Goal: Task Accomplishment & Management: Complete application form

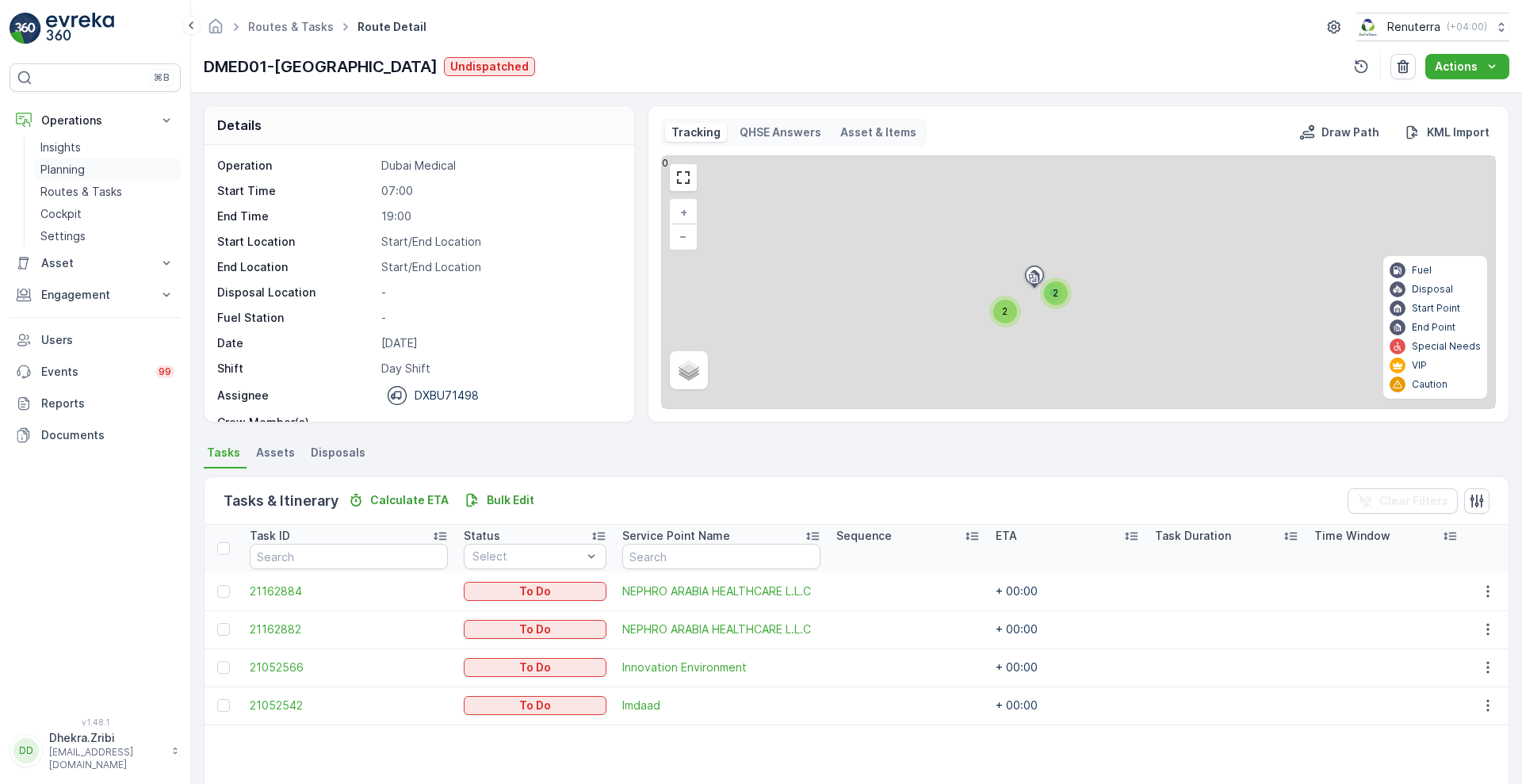
drag, startPoint x: 0, startPoint y: 0, endPoint x: 62, endPoint y: 173, distance: 183.8
click at [62, 173] on p "Planning" at bounding box center [63, 169] width 44 height 16
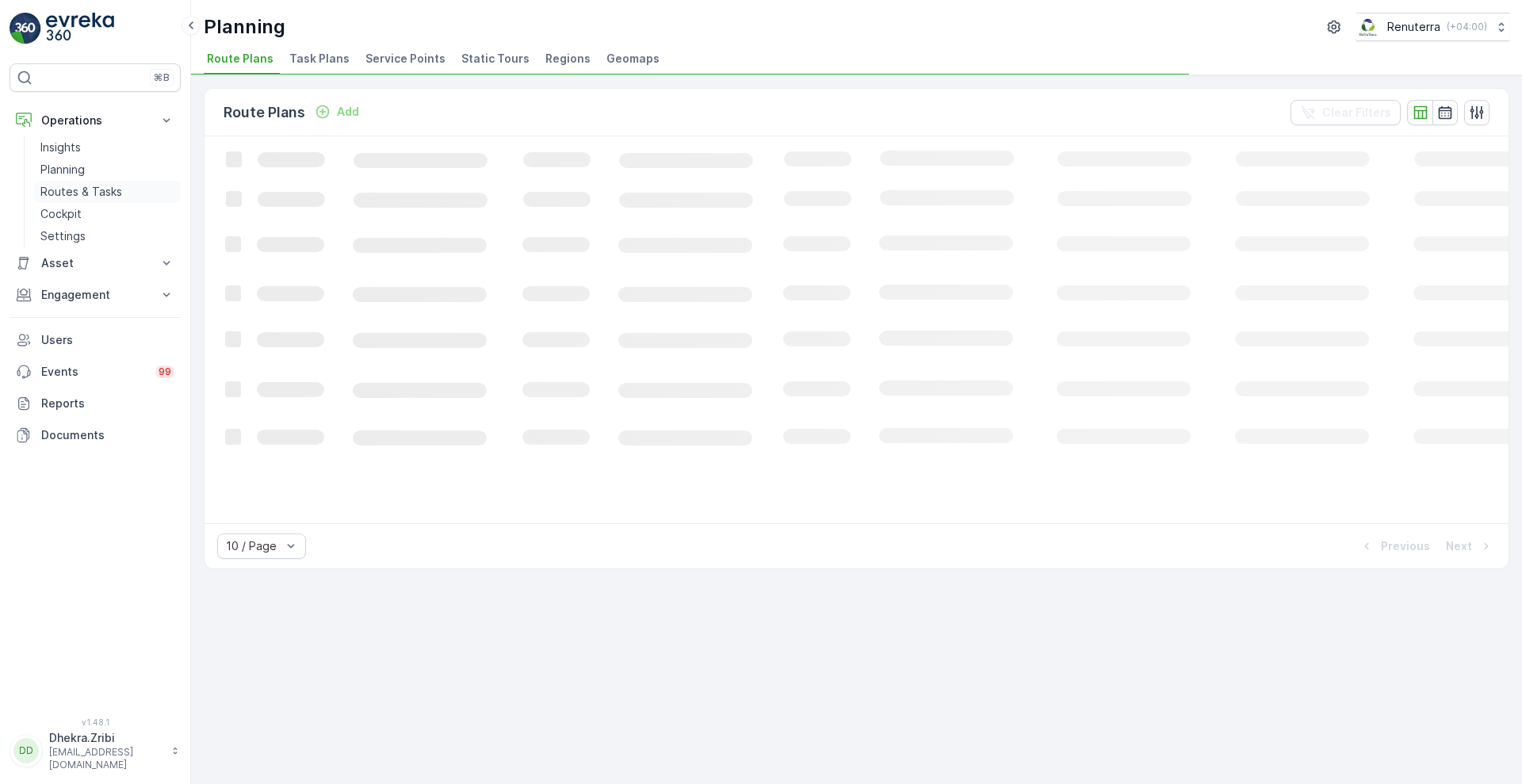
click at [78, 189] on p "Routes & Tasks" at bounding box center [82, 191] width 82 height 16
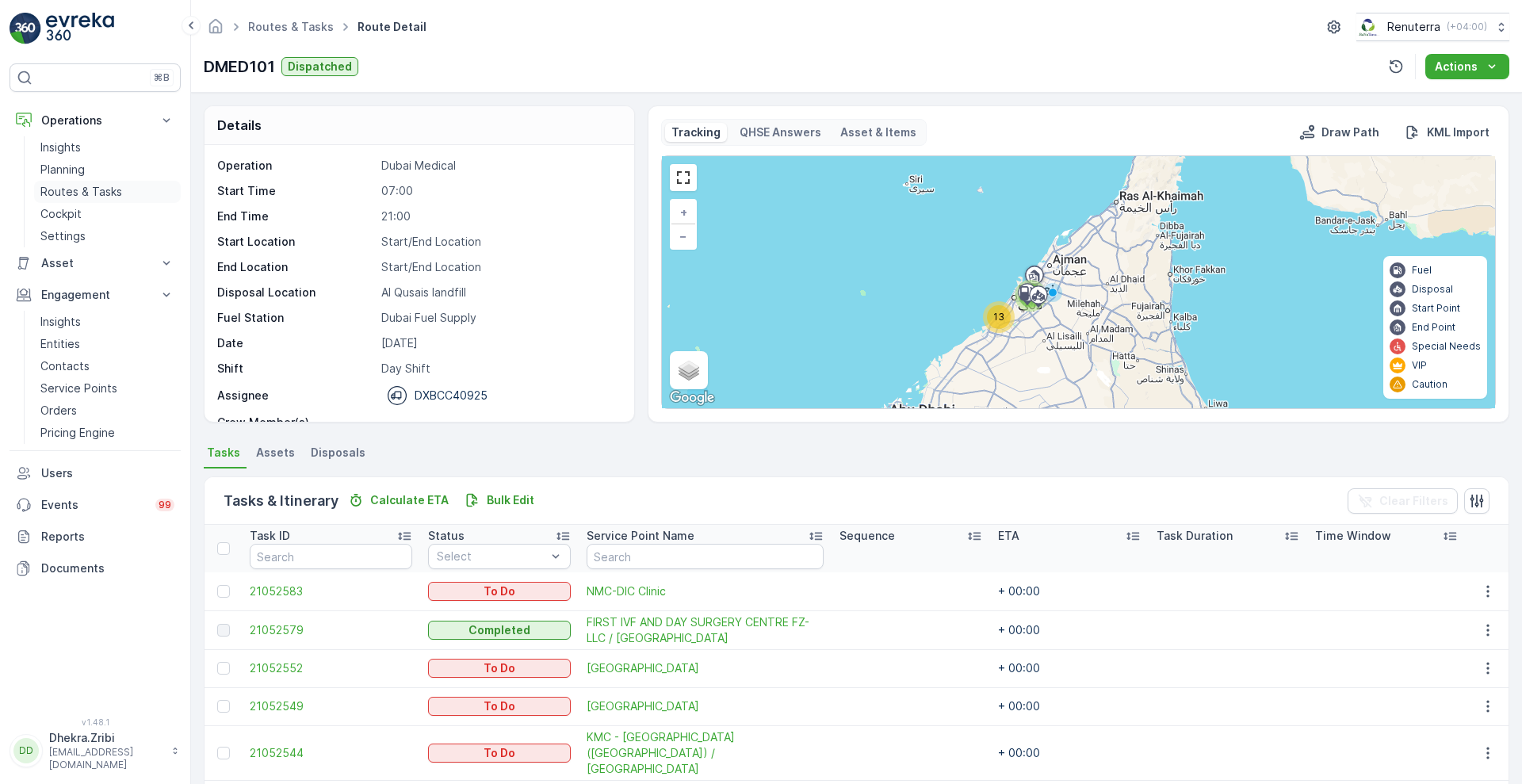
scroll to position [50, 0]
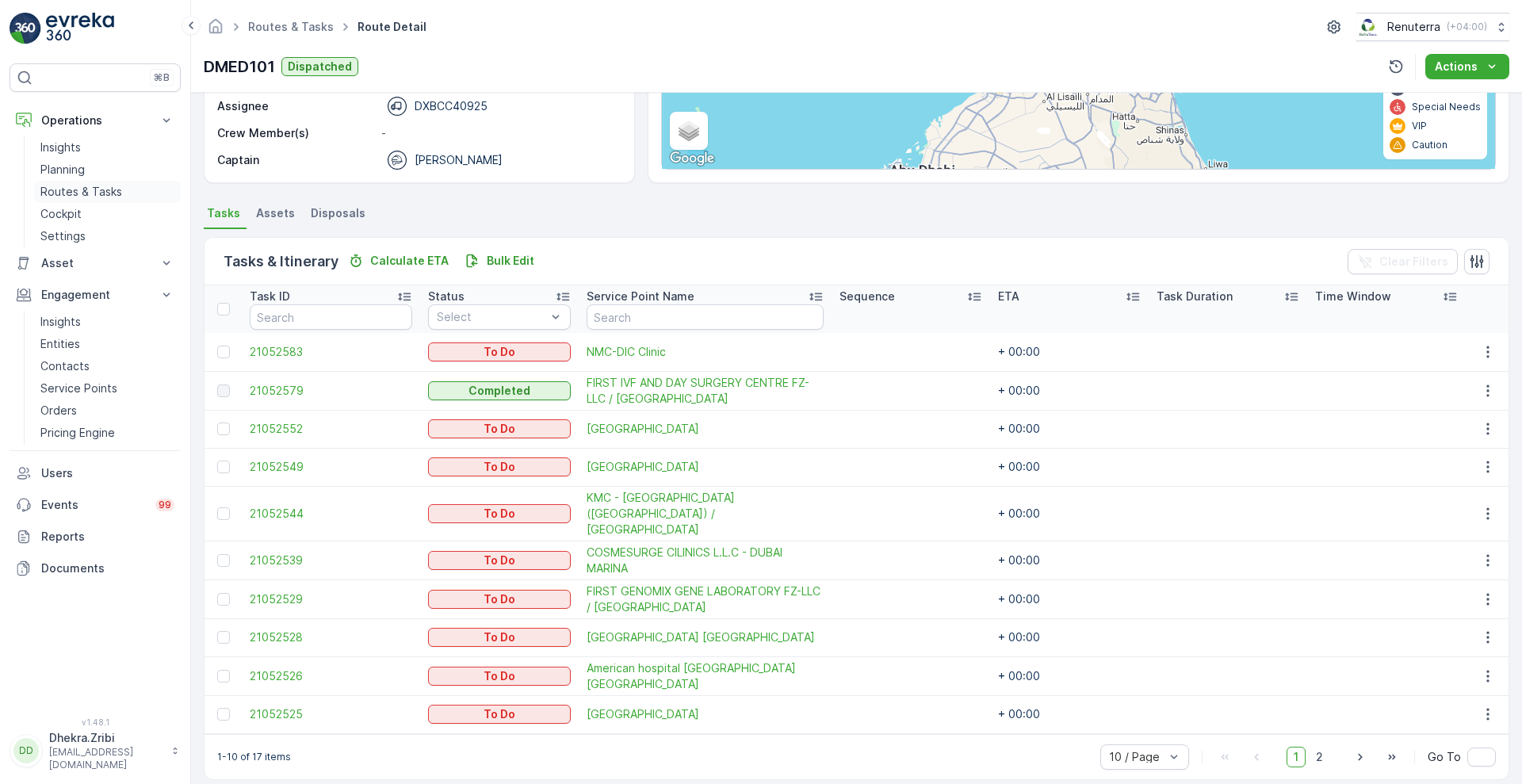
click at [97, 193] on p "Routes & Tasks" at bounding box center [82, 191] width 82 height 16
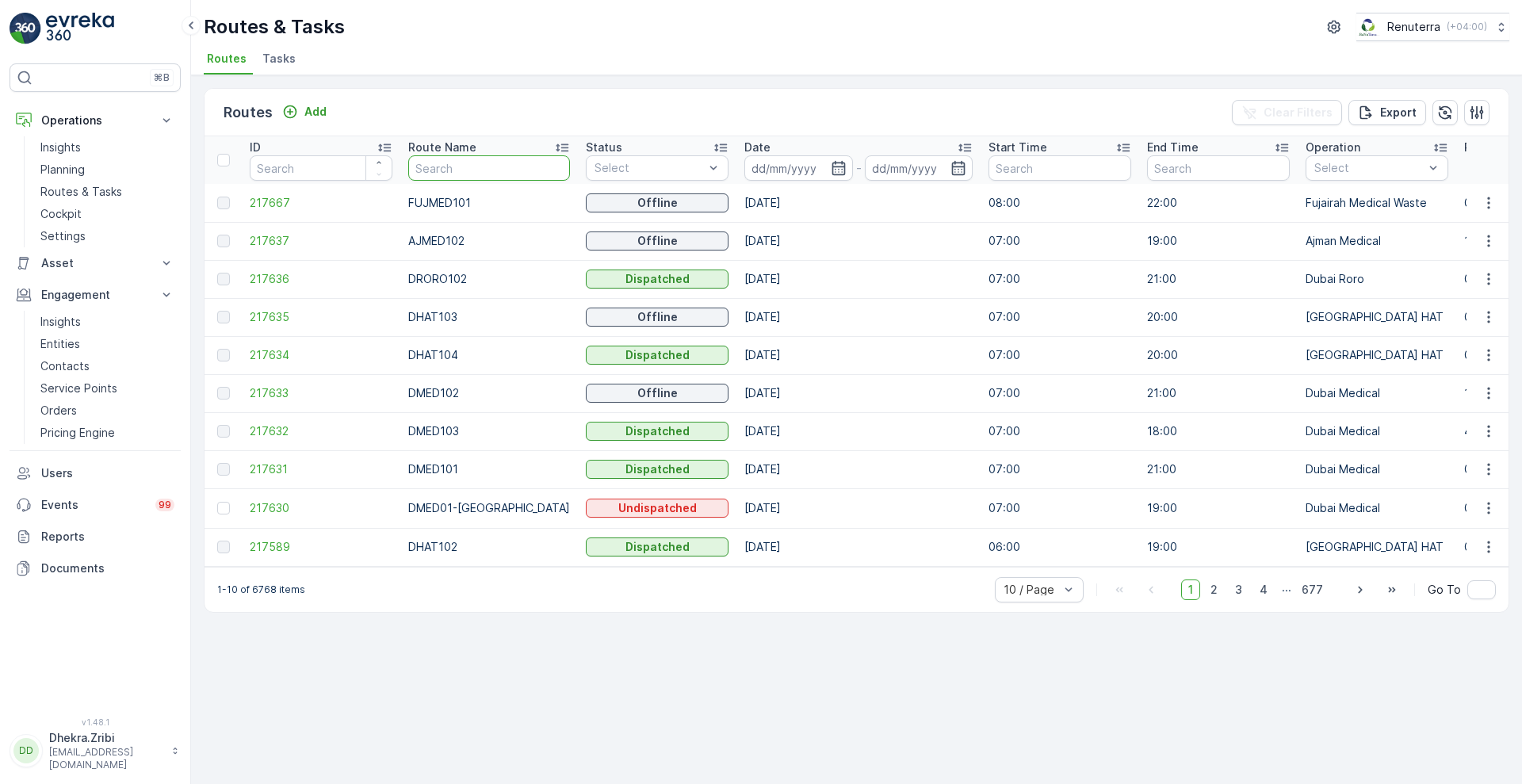
click at [447, 167] on input "text" at bounding box center [489, 168] width 162 height 26
type input "rel"
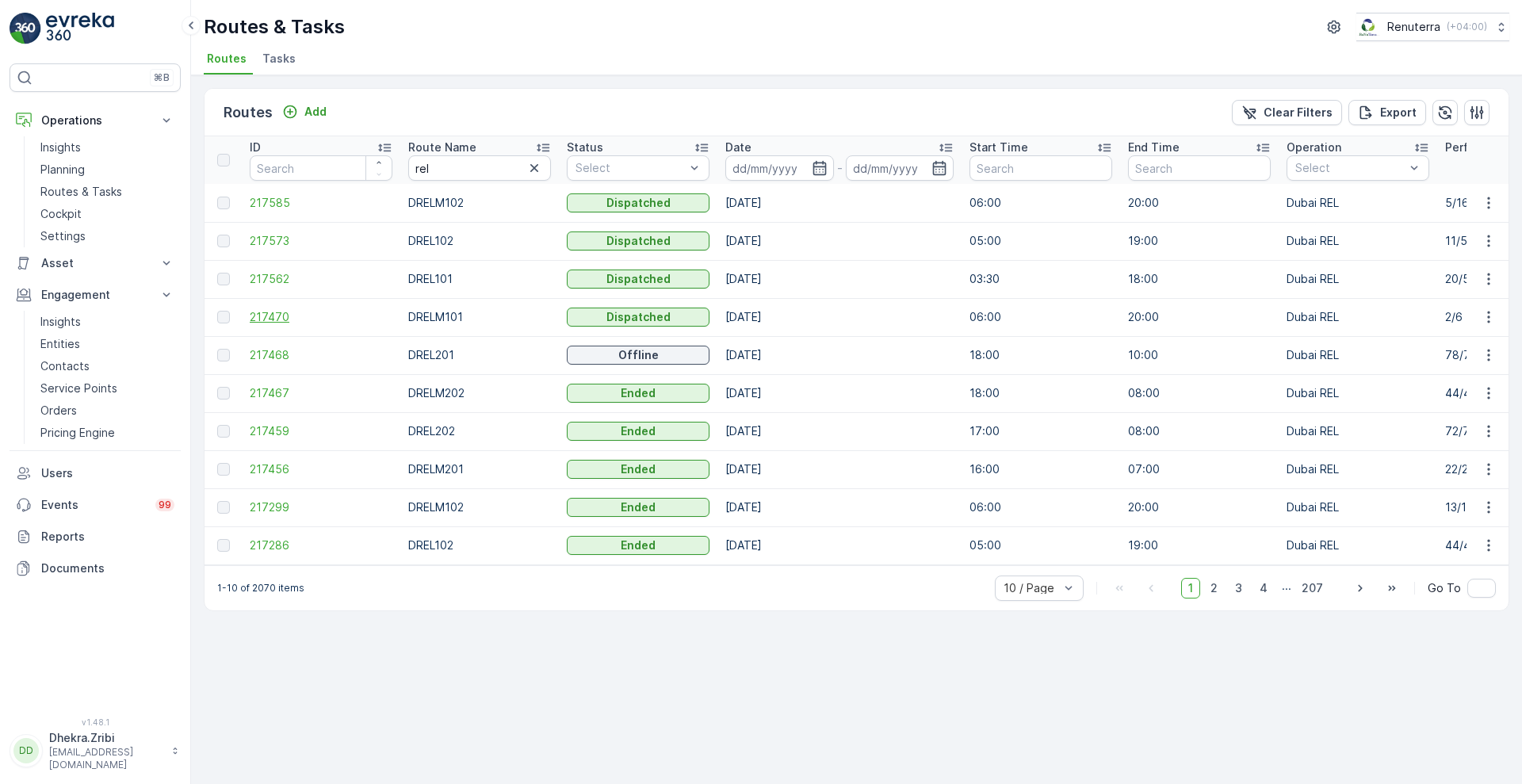
click at [258, 315] on span "217470" at bounding box center [322, 316] width 143 height 16
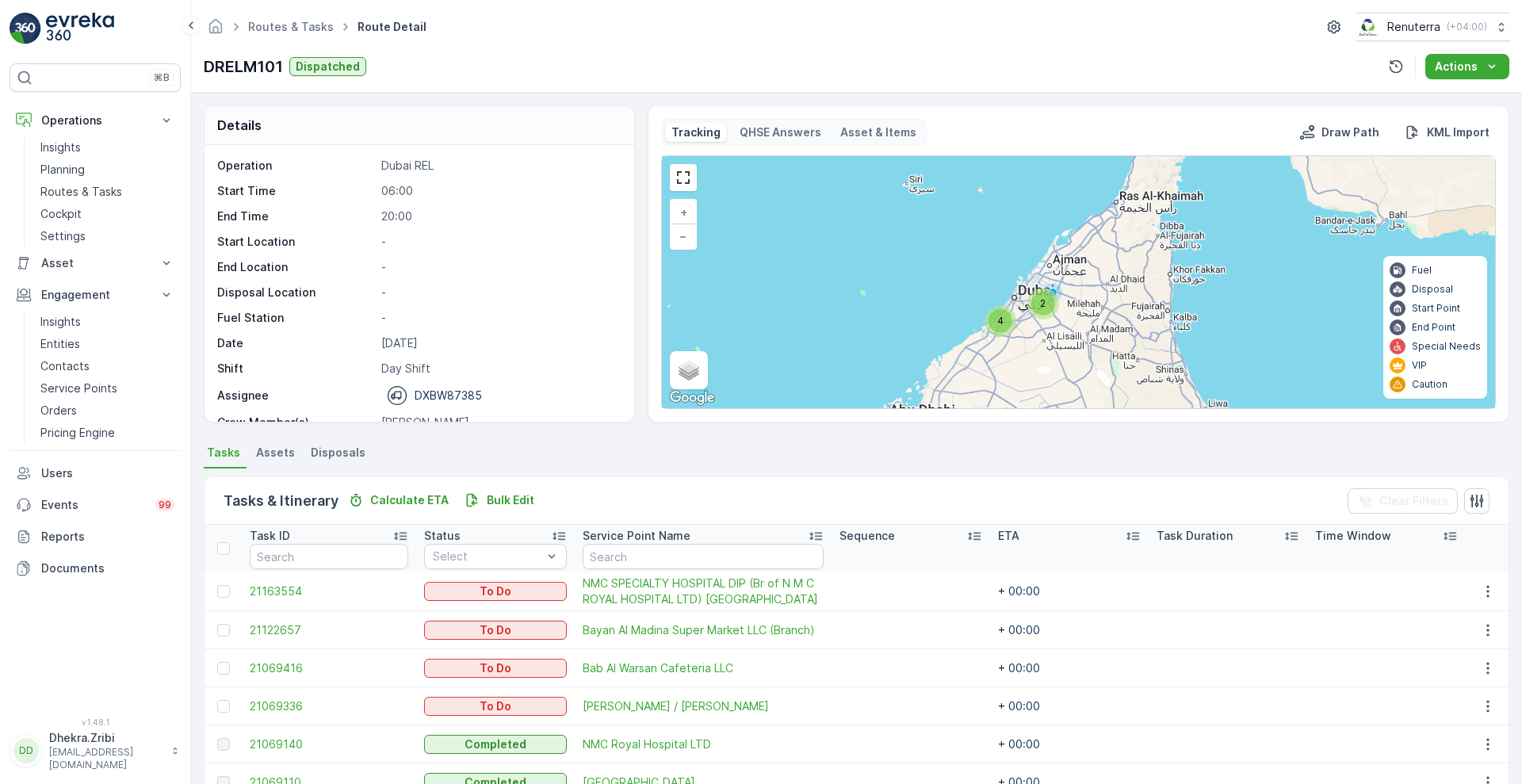
scroll to position [217, 0]
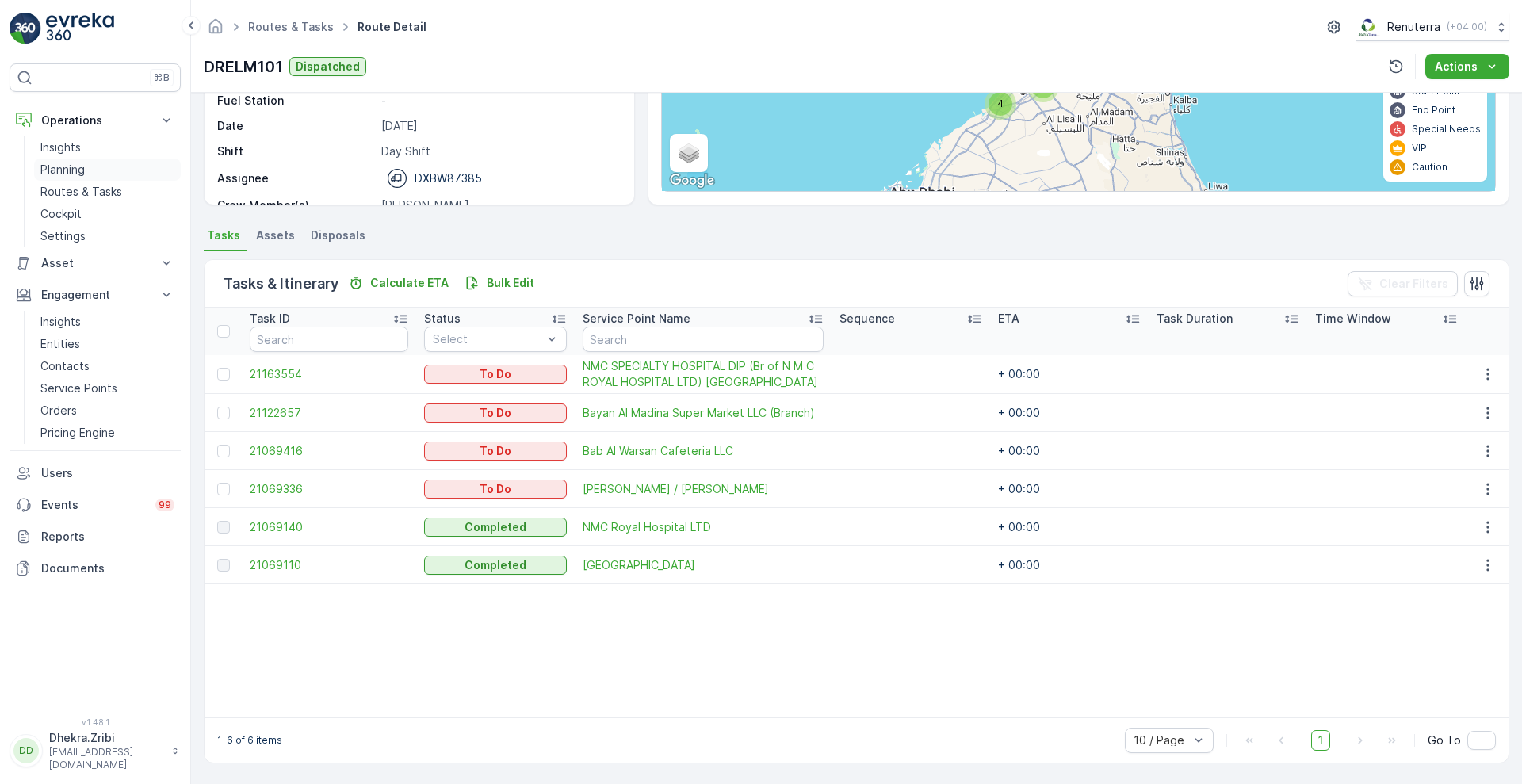
click at [53, 172] on p "Planning" at bounding box center [63, 169] width 44 height 16
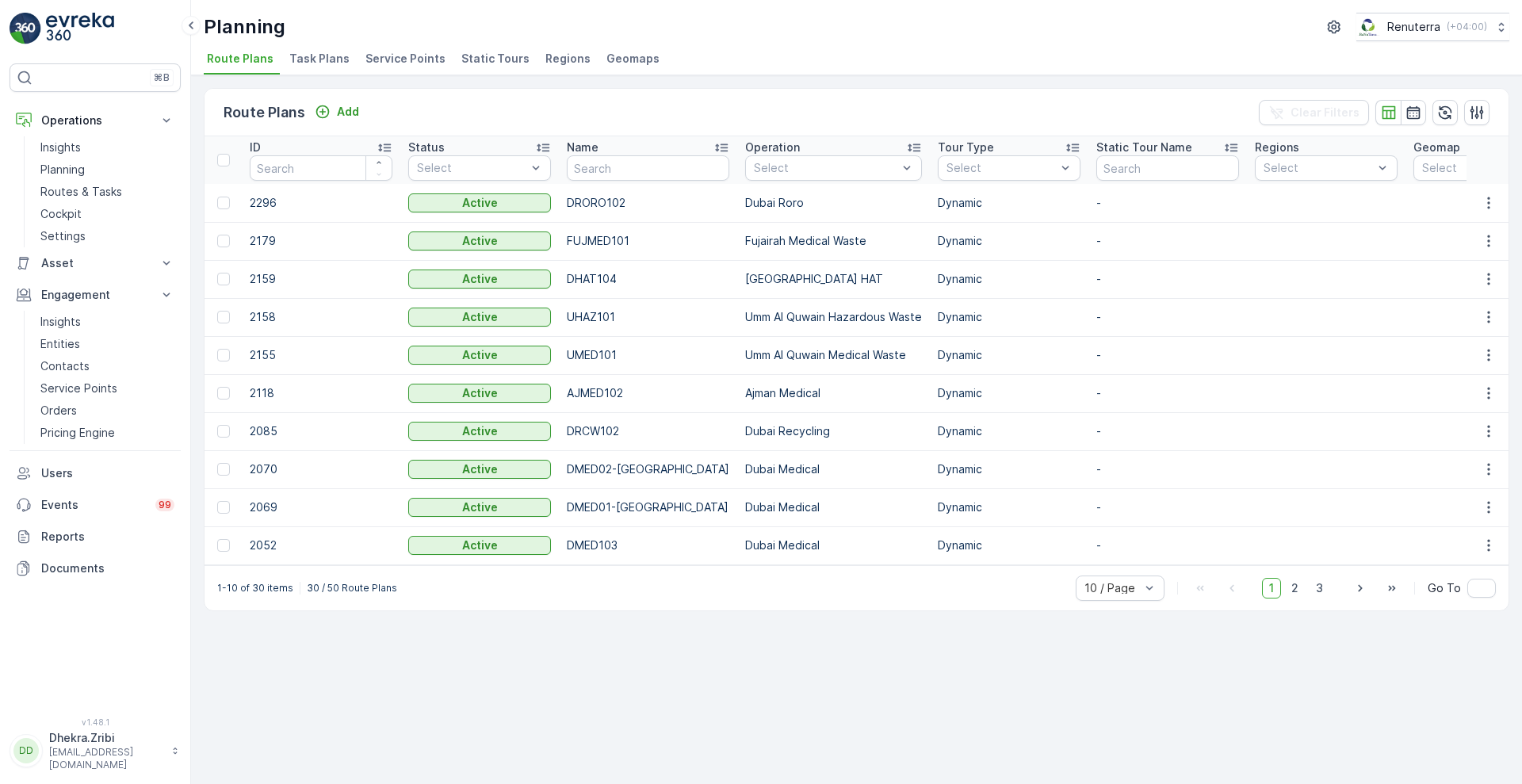
click at [402, 59] on span "Service Points" at bounding box center [406, 59] width 80 height 16
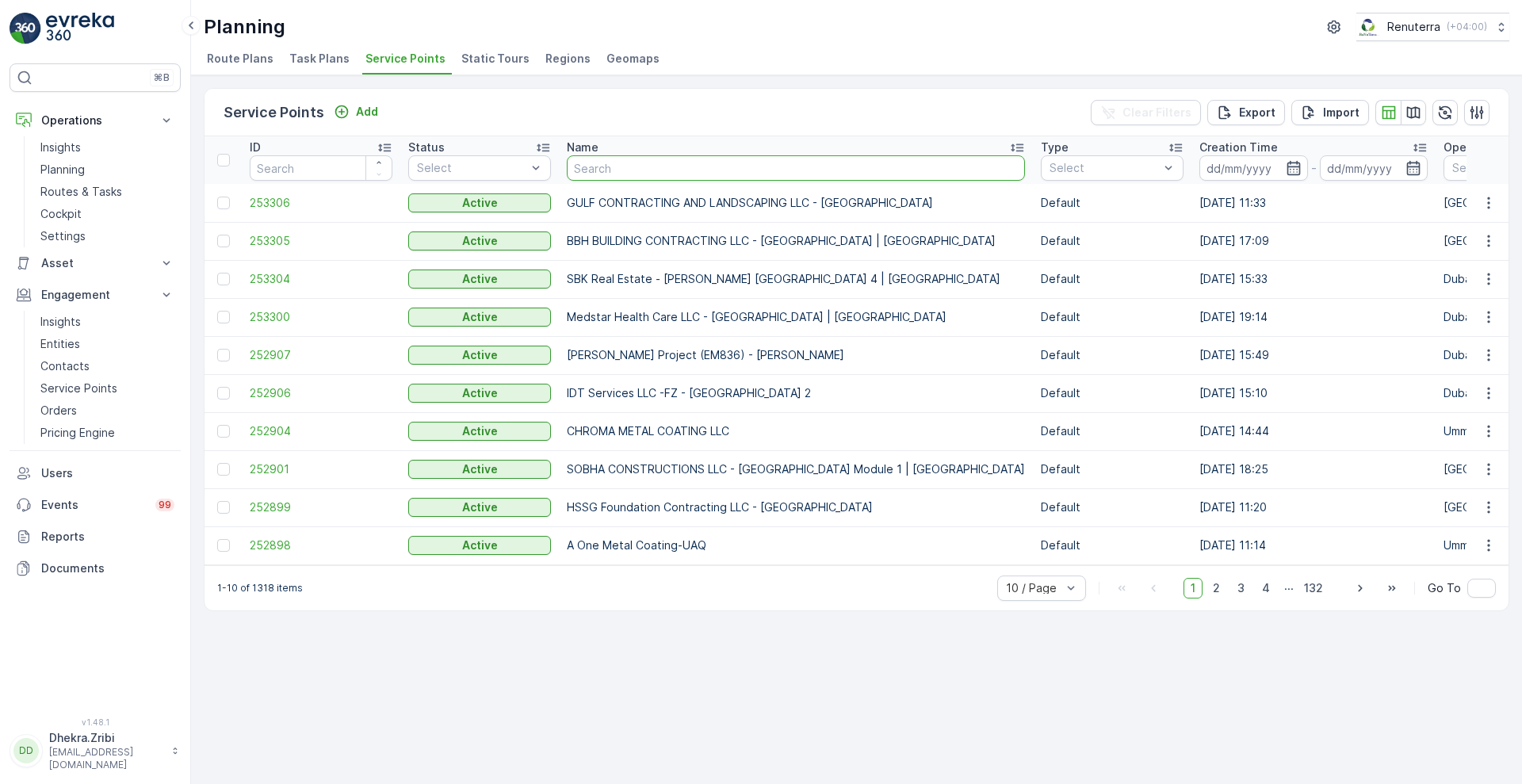
click at [664, 156] on input "text" at bounding box center [795, 168] width 459 height 26
type input "rixos"
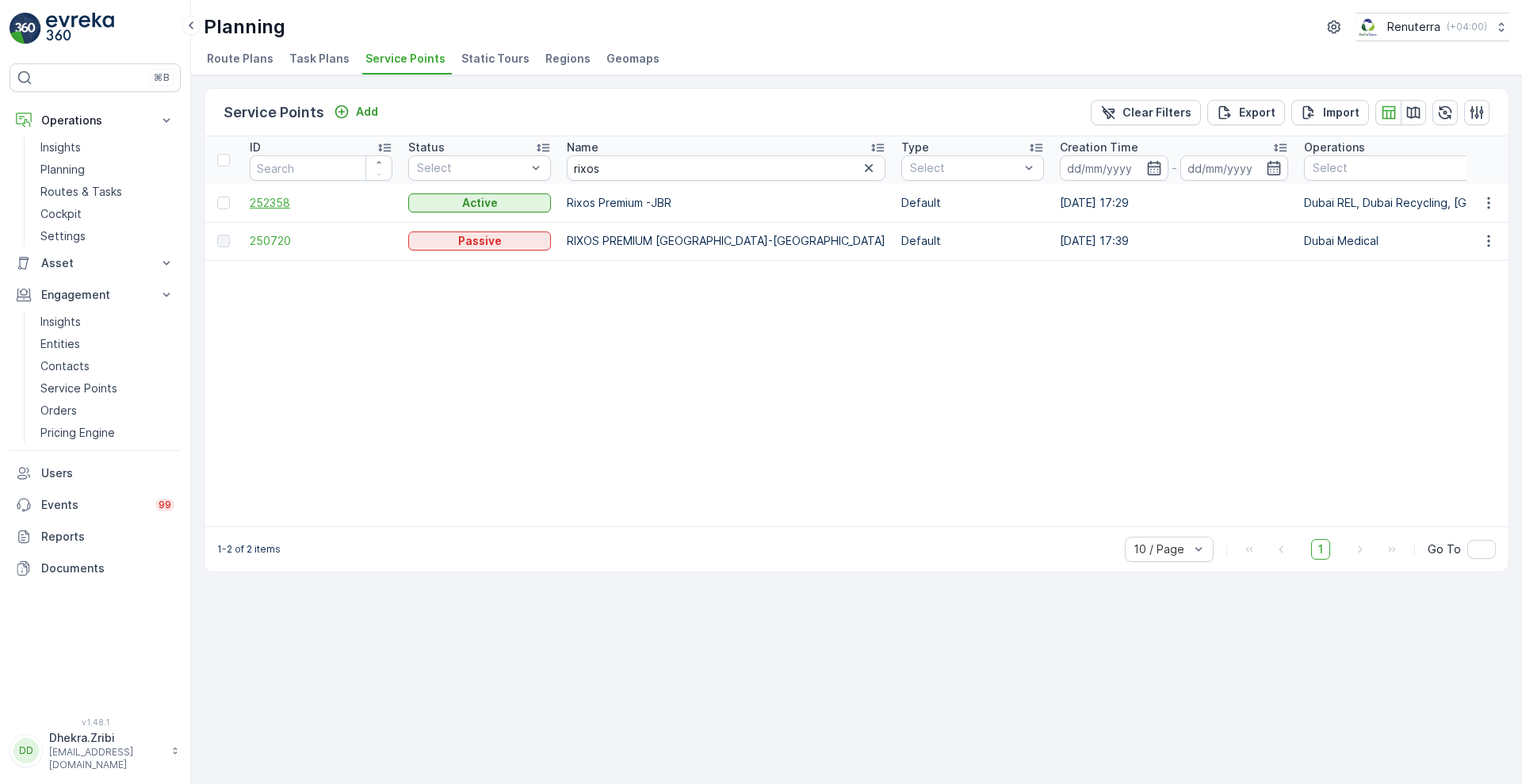
click at [267, 207] on span "252358" at bounding box center [322, 202] width 143 height 16
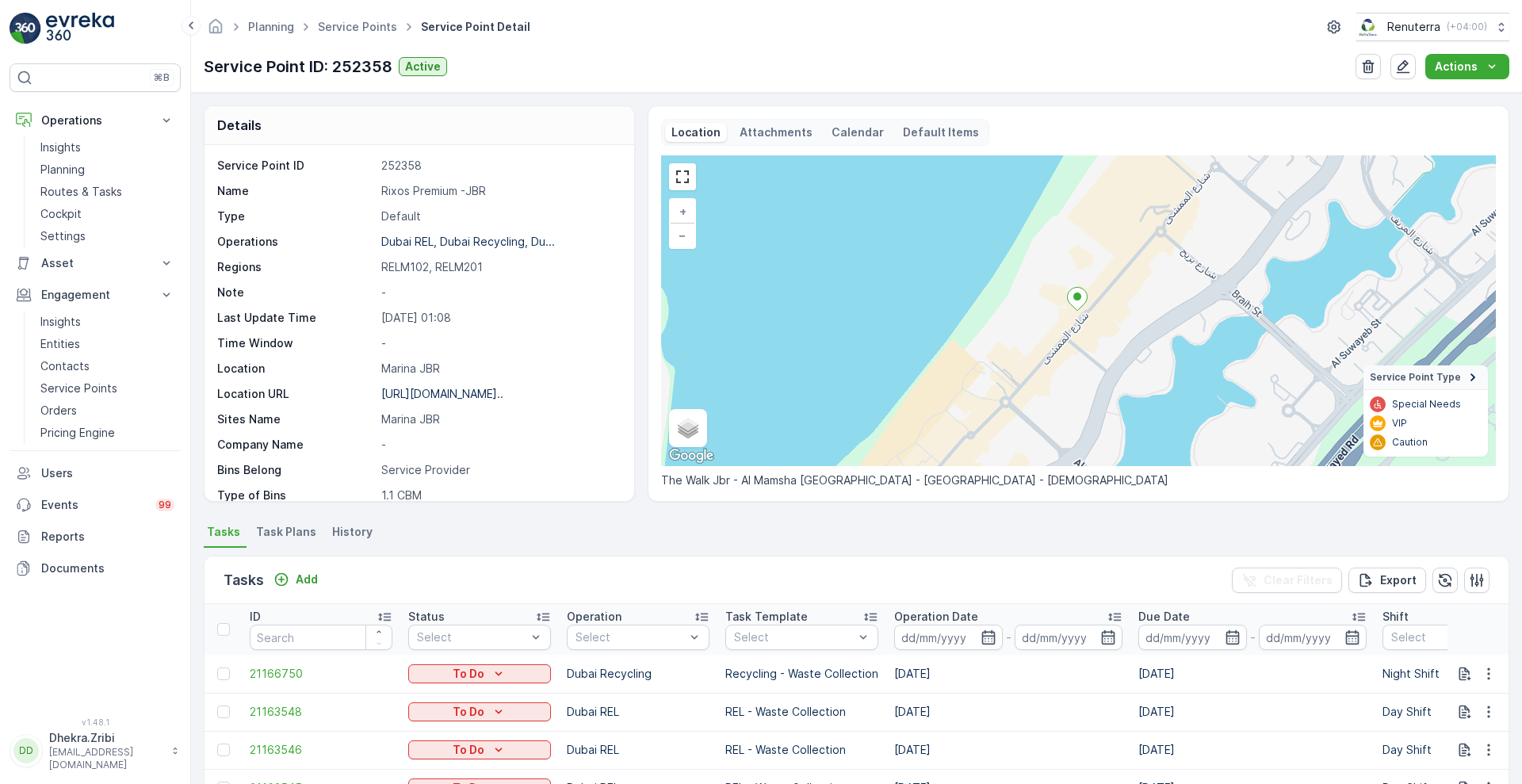
scroll to position [327, 0]
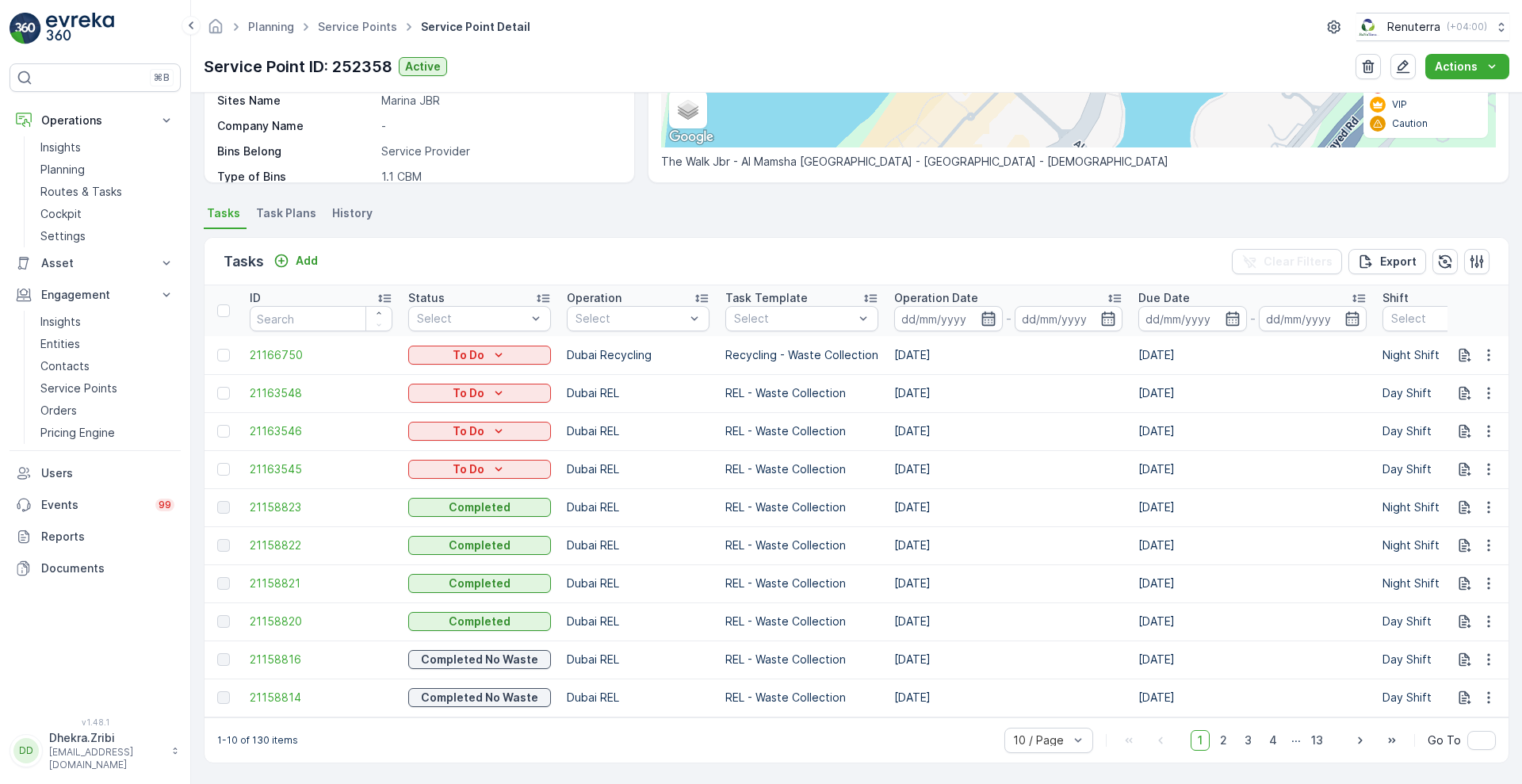
click at [983, 310] on icon "button" at bounding box center [989, 318] width 16 height 16
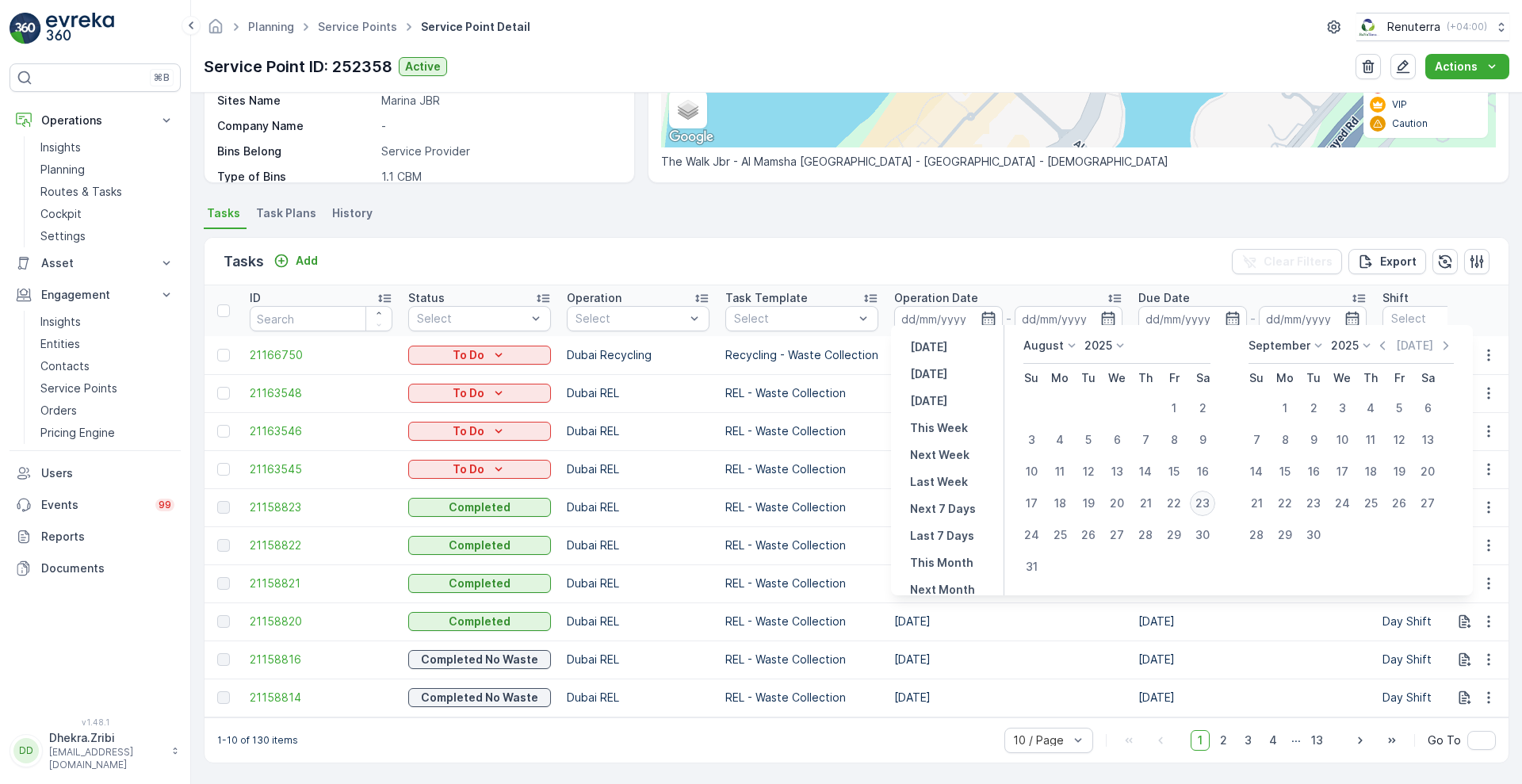
click at [1200, 497] on div "23" at bounding box center [1203, 503] width 26 height 26
type input "[DATE]"
click at [1040, 562] on div "31" at bounding box center [1031, 566] width 26 height 26
type input "[DATE]"
click at [1205, 507] on div "23" at bounding box center [1203, 503] width 26 height 26
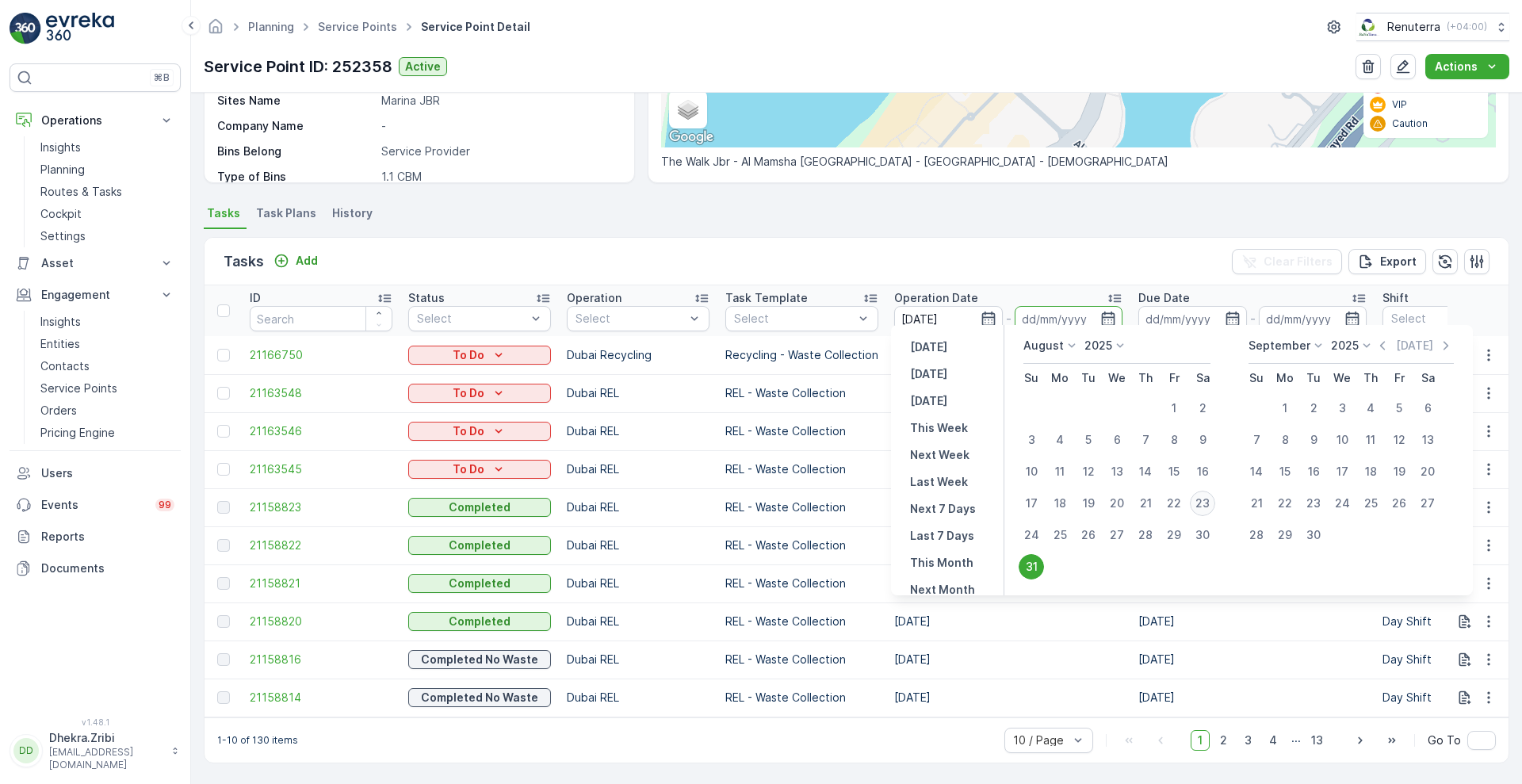
type input "[DATE]"
click at [1211, 499] on div "23" at bounding box center [1203, 503] width 26 height 26
type input "[DATE]"
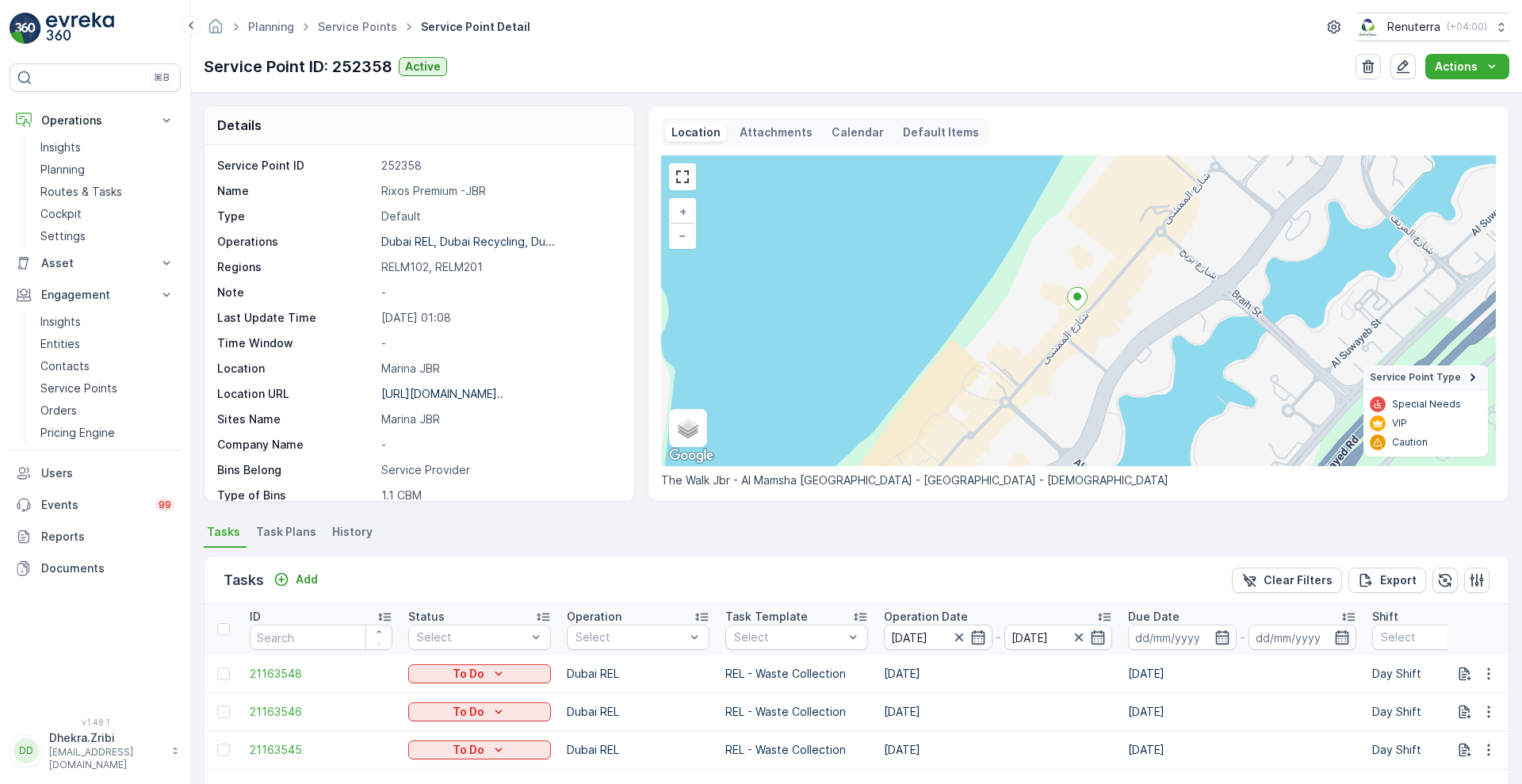
scroll to position [293, 0]
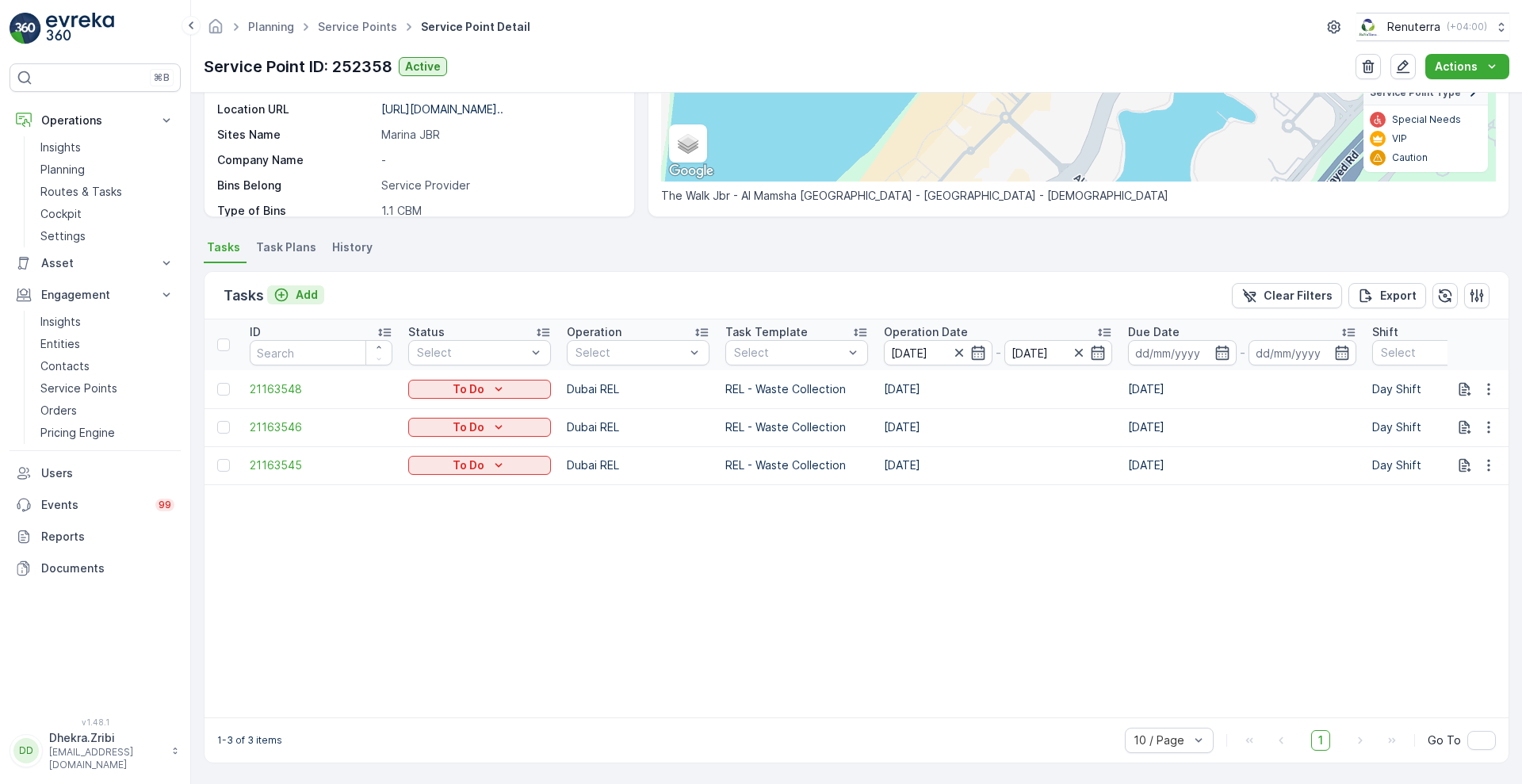
click at [293, 287] on div "Add" at bounding box center [295, 294] width 44 height 16
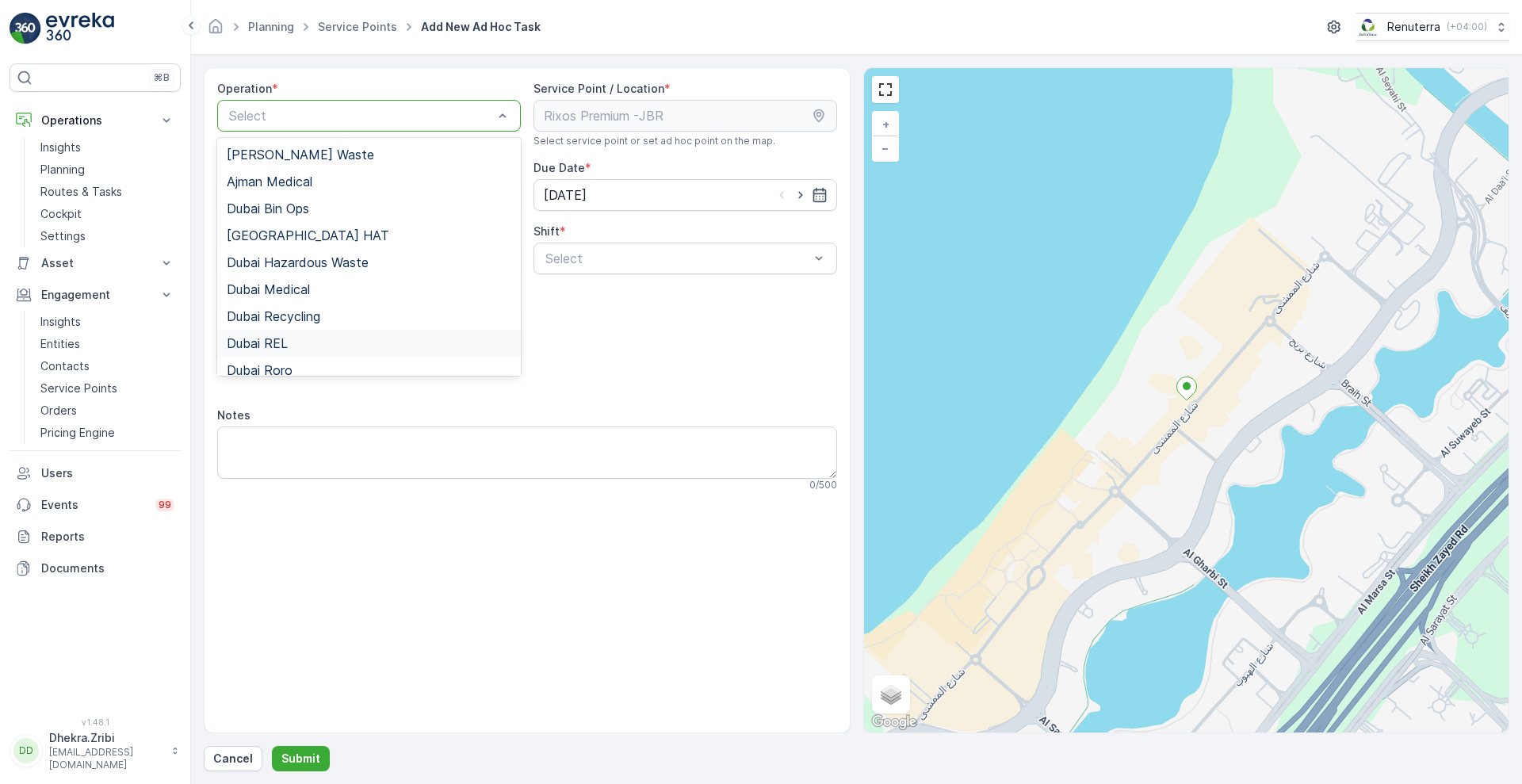
click at [277, 330] on div "Dubai REL" at bounding box center [368, 344] width 304 height 27
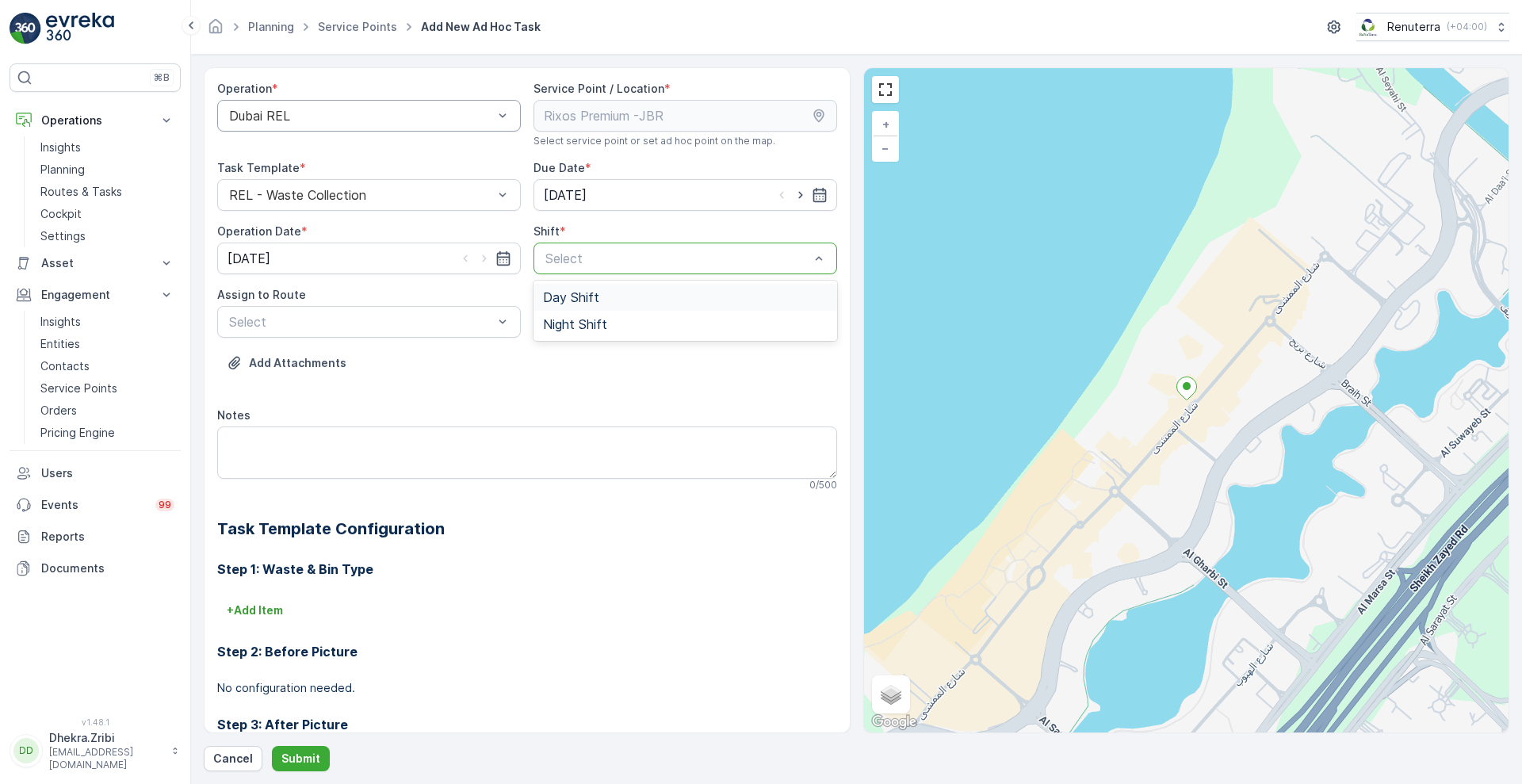
click at [556, 247] on div "Select" at bounding box center [685, 258] width 304 height 31
click at [552, 329] on span "Night Shift" at bounding box center [574, 324] width 64 height 14
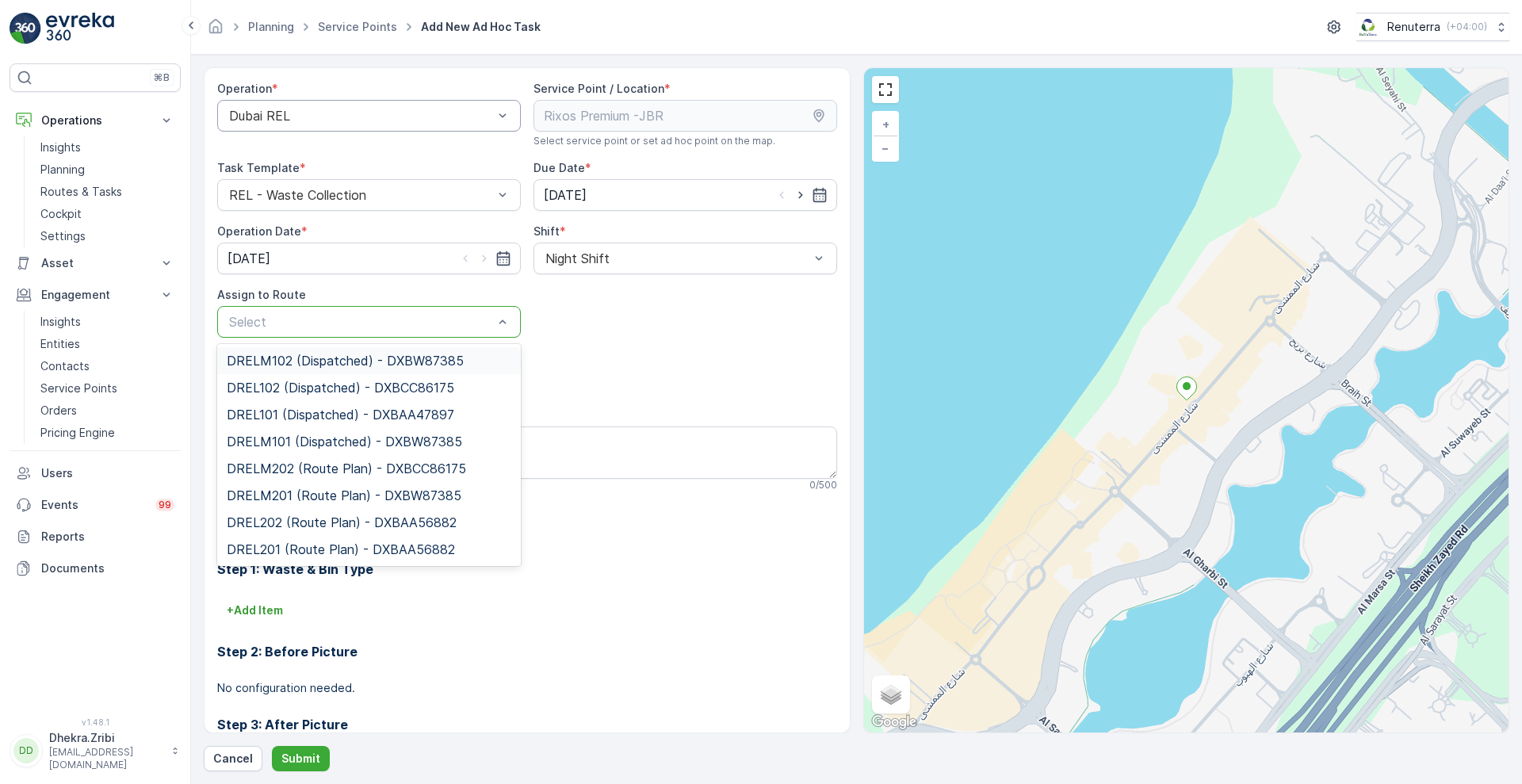
click at [465, 327] on div at bounding box center [361, 321] width 267 height 14
click at [398, 497] on span "DRELM201 (Route Plan) - DXBW87385" at bounding box center [344, 495] width 235 height 14
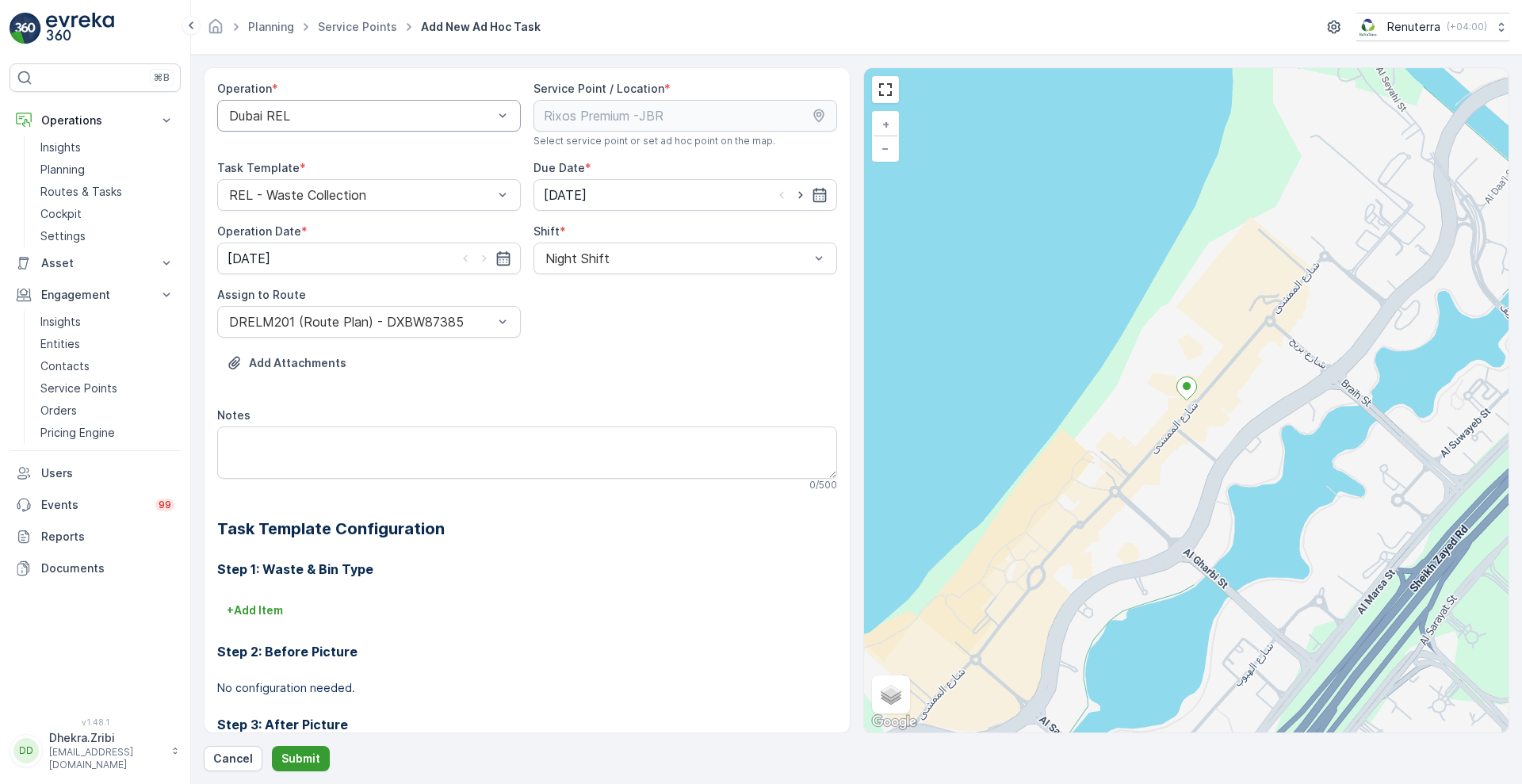
click at [306, 750] on p "Submit" at bounding box center [301, 758] width 39 height 16
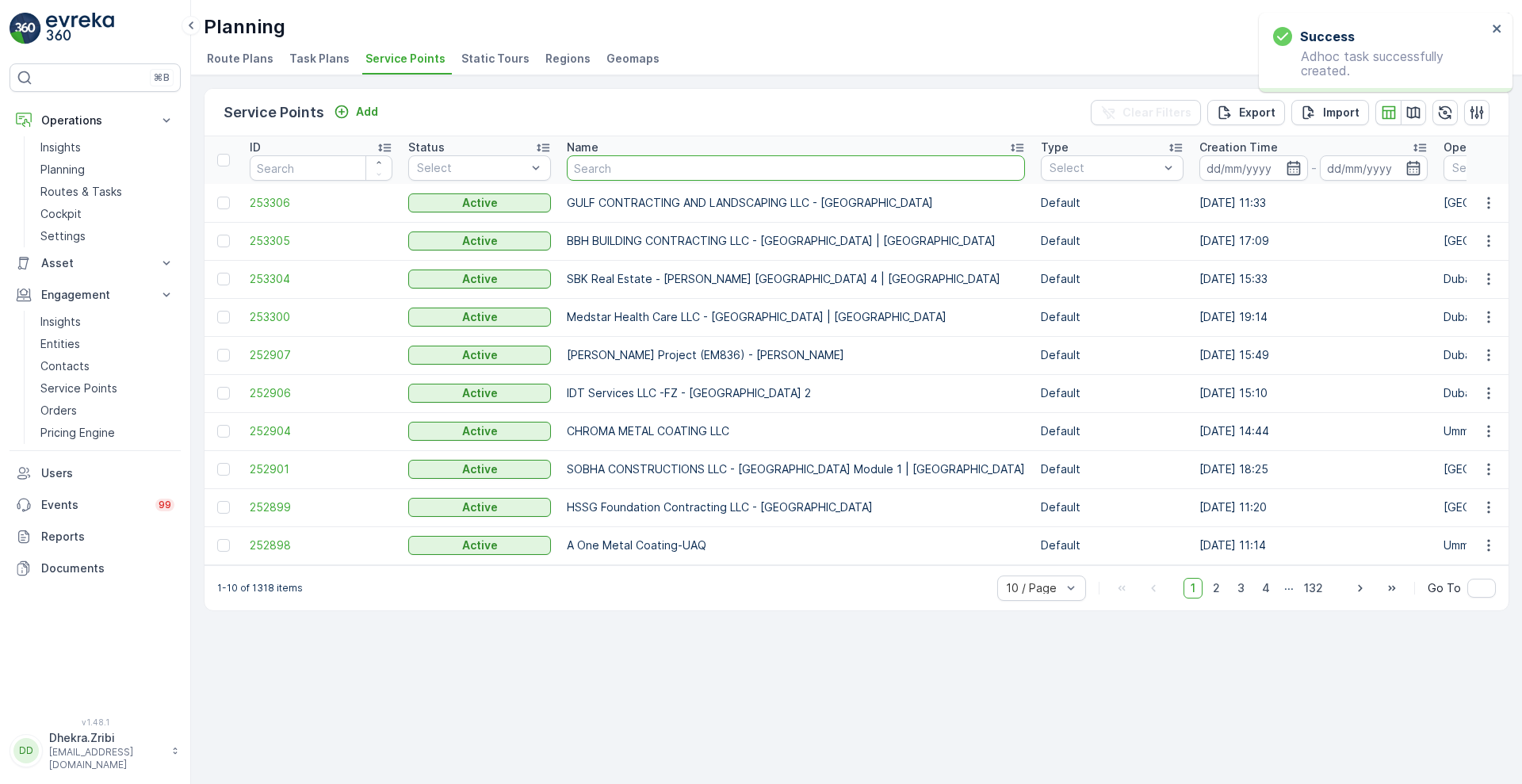
click at [629, 166] on input "text" at bounding box center [795, 168] width 459 height 26
type input "rixos"
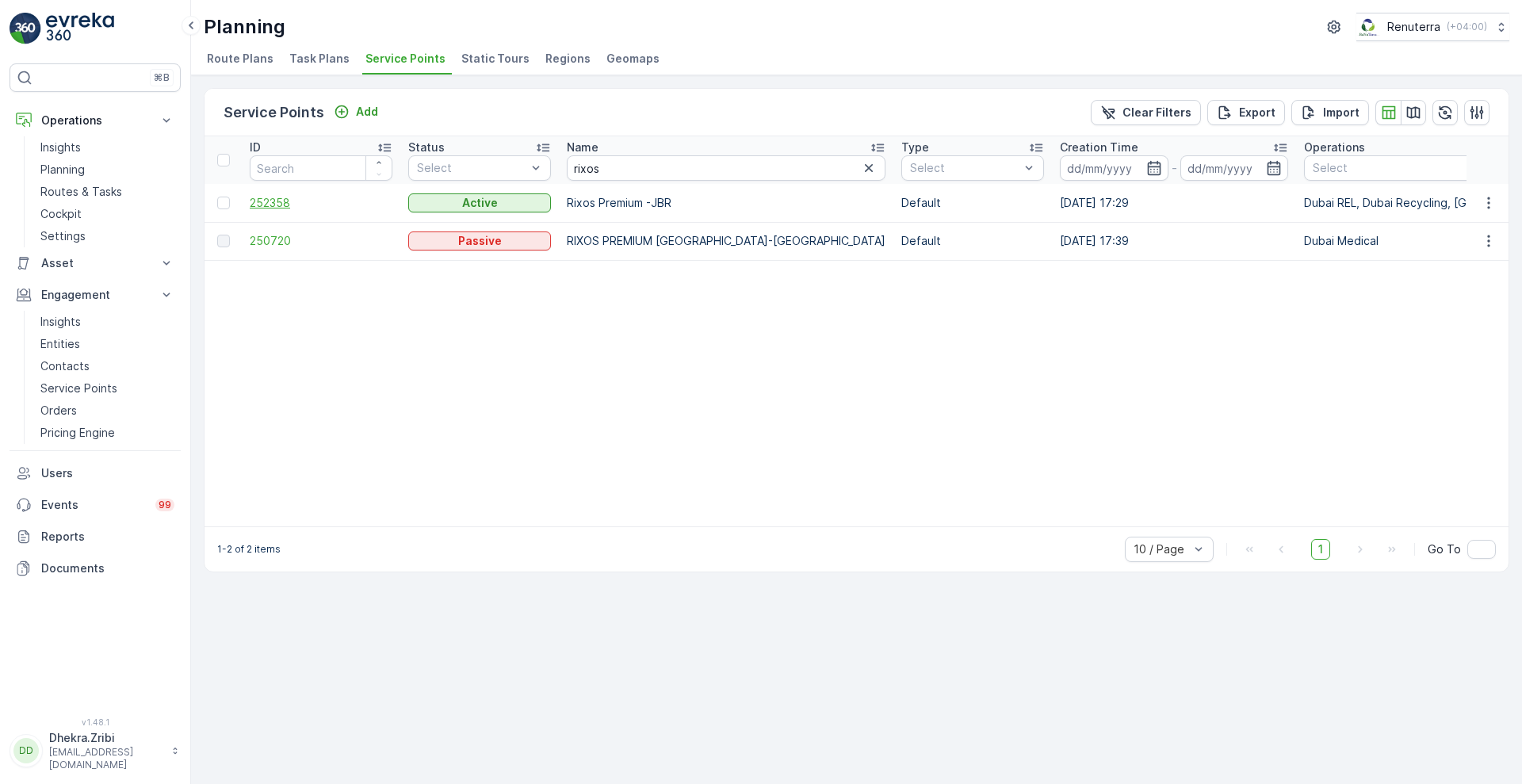
click at [273, 196] on span "252358" at bounding box center [322, 202] width 143 height 16
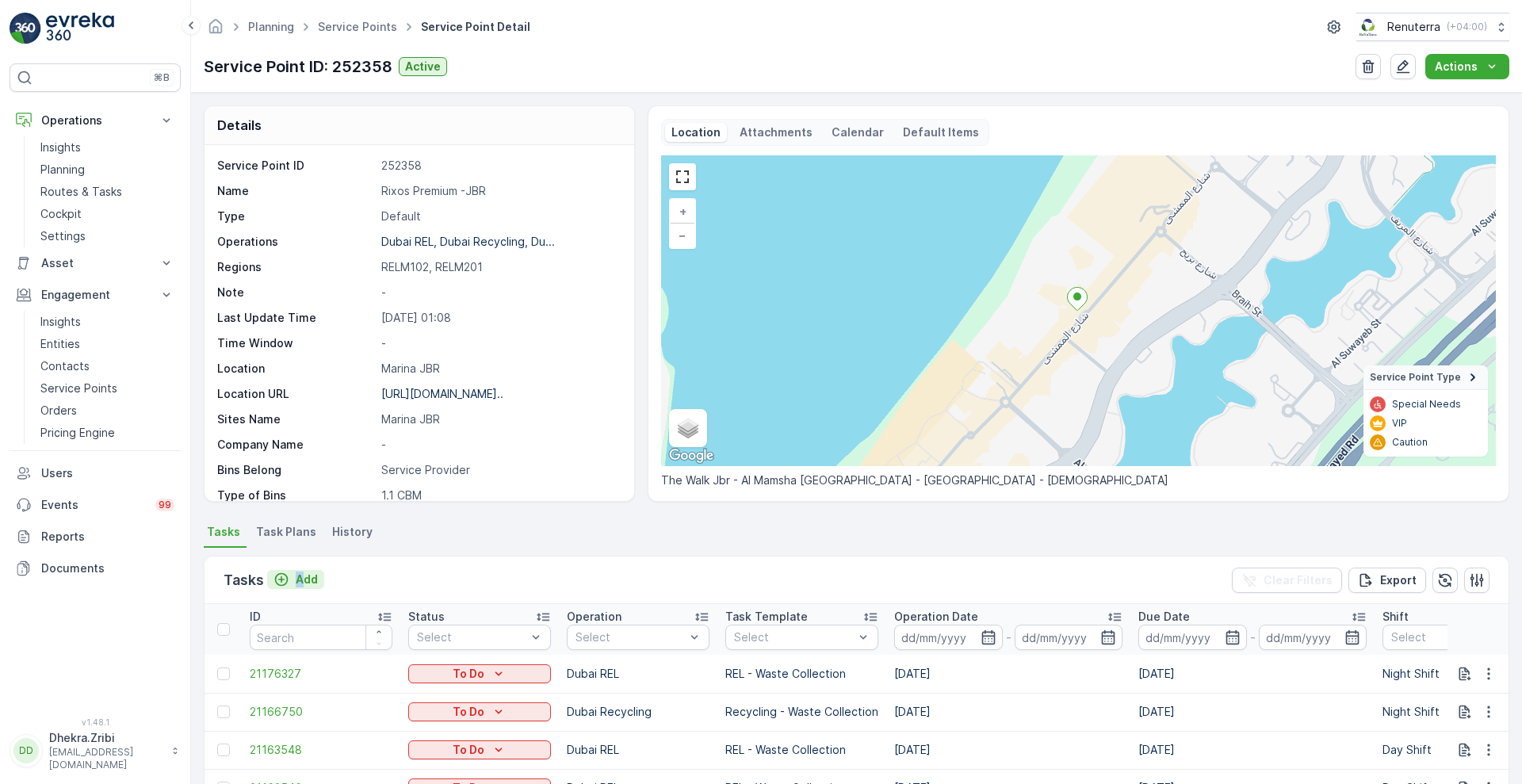
drag, startPoint x: 320, startPoint y: 568, endPoint x: 303, endPoint y: 578, distance: 19.7
click at [303, 578] on div "Tasks Add" at bounding box center [274, 580] width 100 height 22
click at [303, 578] on p "Add" at bounding box center [307, 579] width 22 height 16
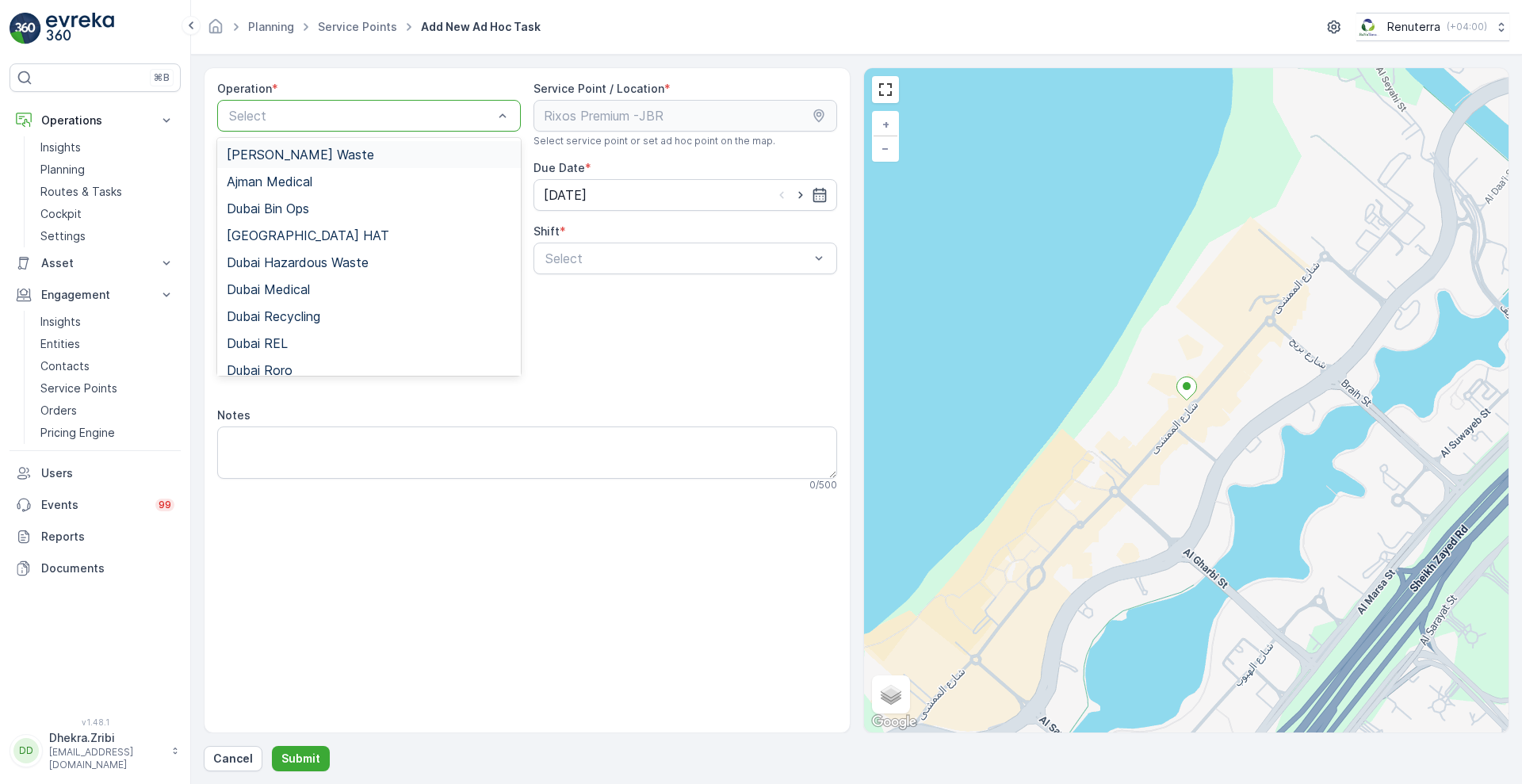
click at [419, 119] on div at bounding box center [361, 116] width 267 height 14
click at [311, 346] on div "Dubai REL" at bounding box center [368, 343] width 285 height 14
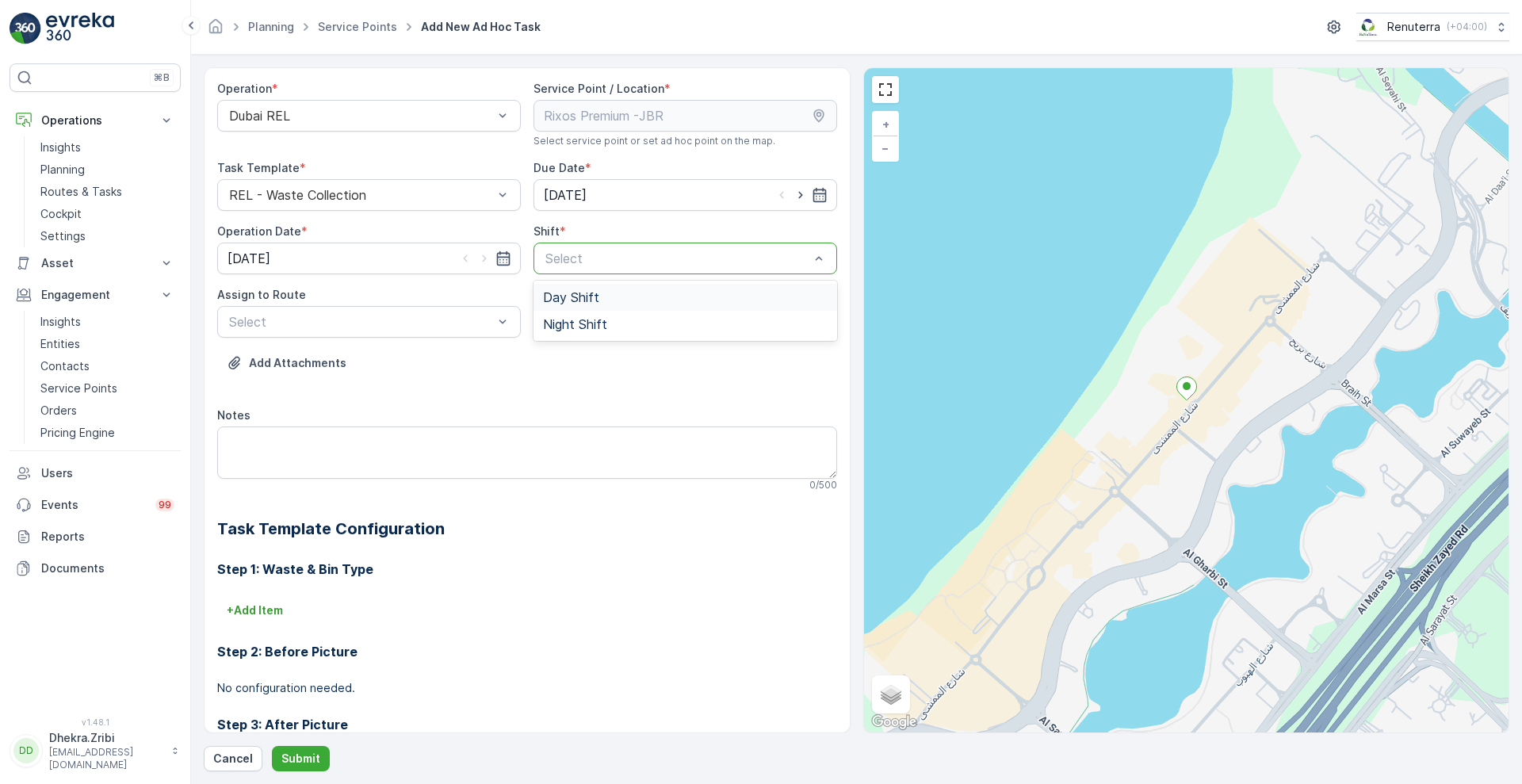
click at [556, 258] on div at bounding box center [677, 258] width 267 height 14
click at [552, 321] on span "Night Shift" at bounding box center [574, 324] width 64 height 14
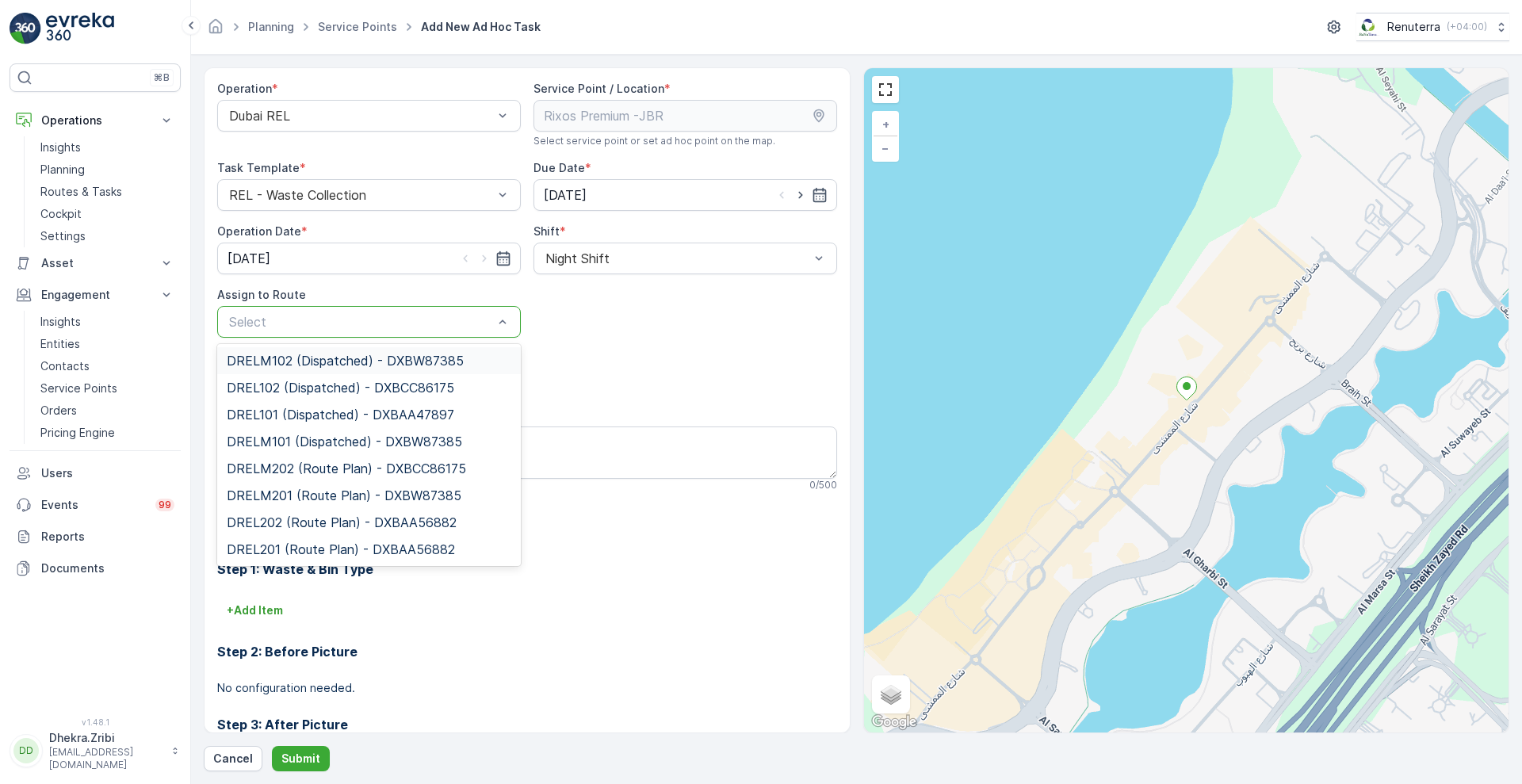
click at [447, 324] on div at bounding box center [361, 321] width 267 height 14
click at [325, 497] on span "DRELM201 (Route Plan) - DXBW87385" at bounding box center [344, 495] width 235 height 14
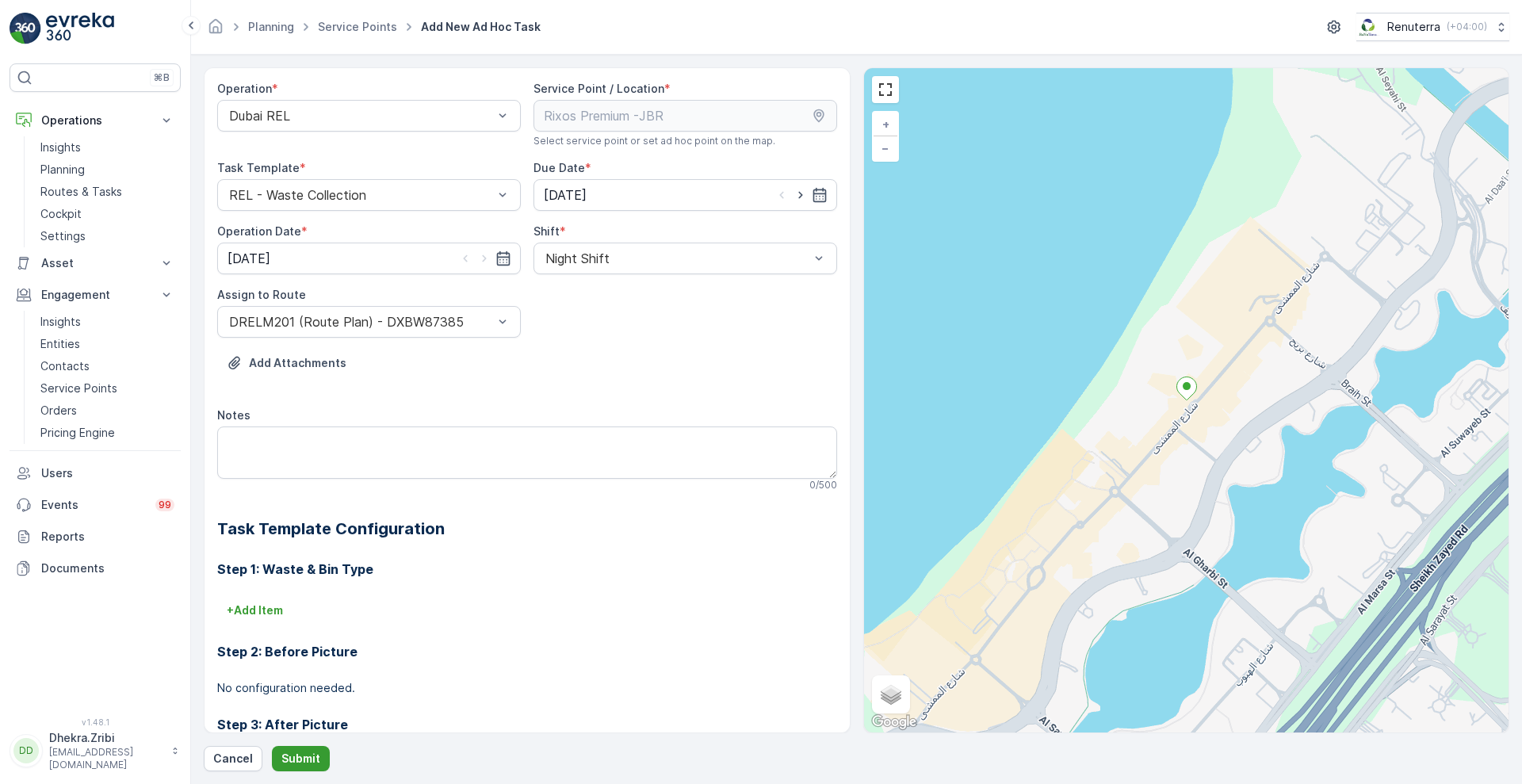
click at [299, 761] on p "Submit" at bounding box center [301, 758] width 39 height 16
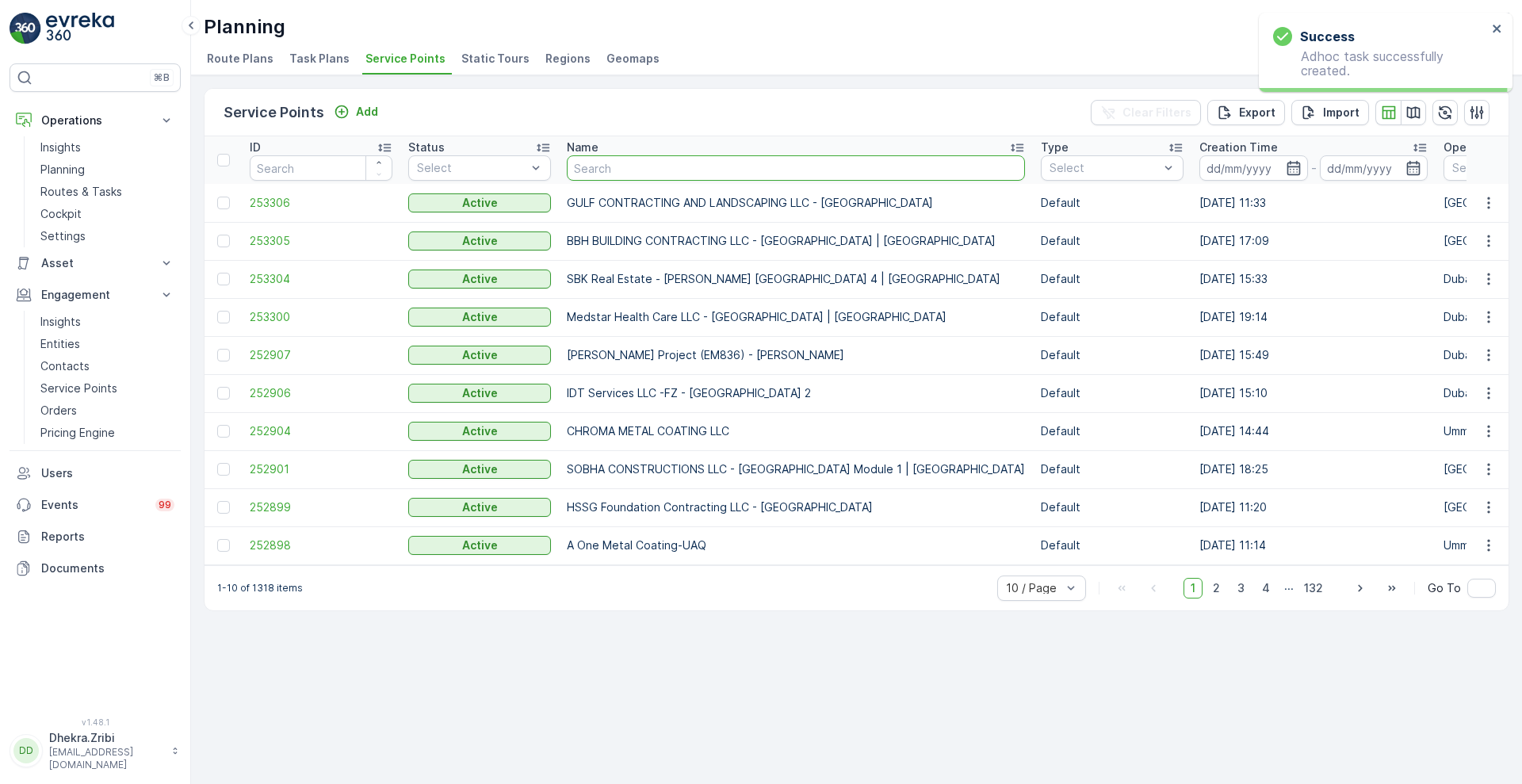
click at [605, 172] on input "text" at bounding box center [795, 168] width 459 height 26
type input "rixos"
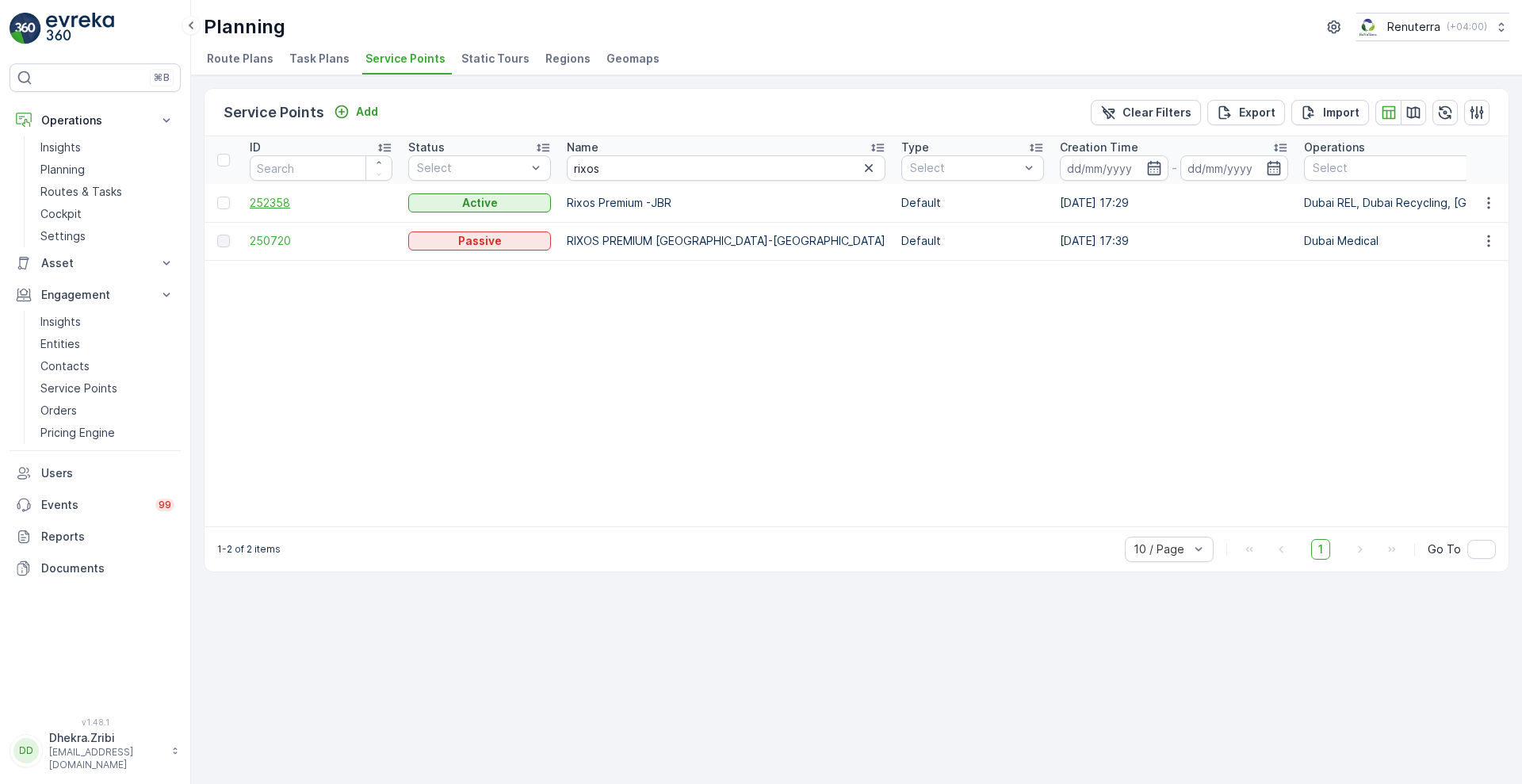
click at [268, 203] on span "252358" at bounding box center [322, 202] width 143 height 16
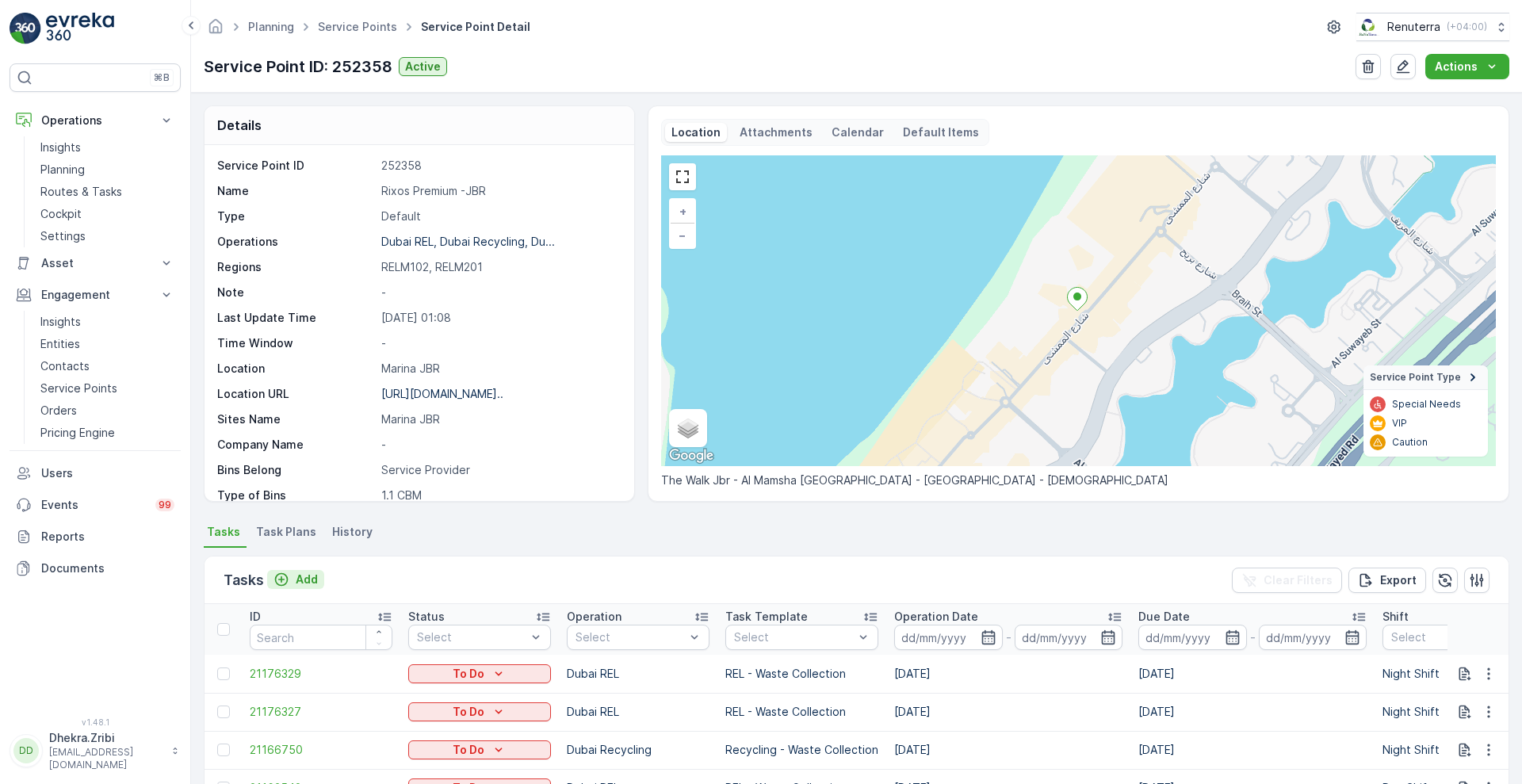
click at [294, 576] on div "Add" at bounding box center [295, 579] width 44 height 16
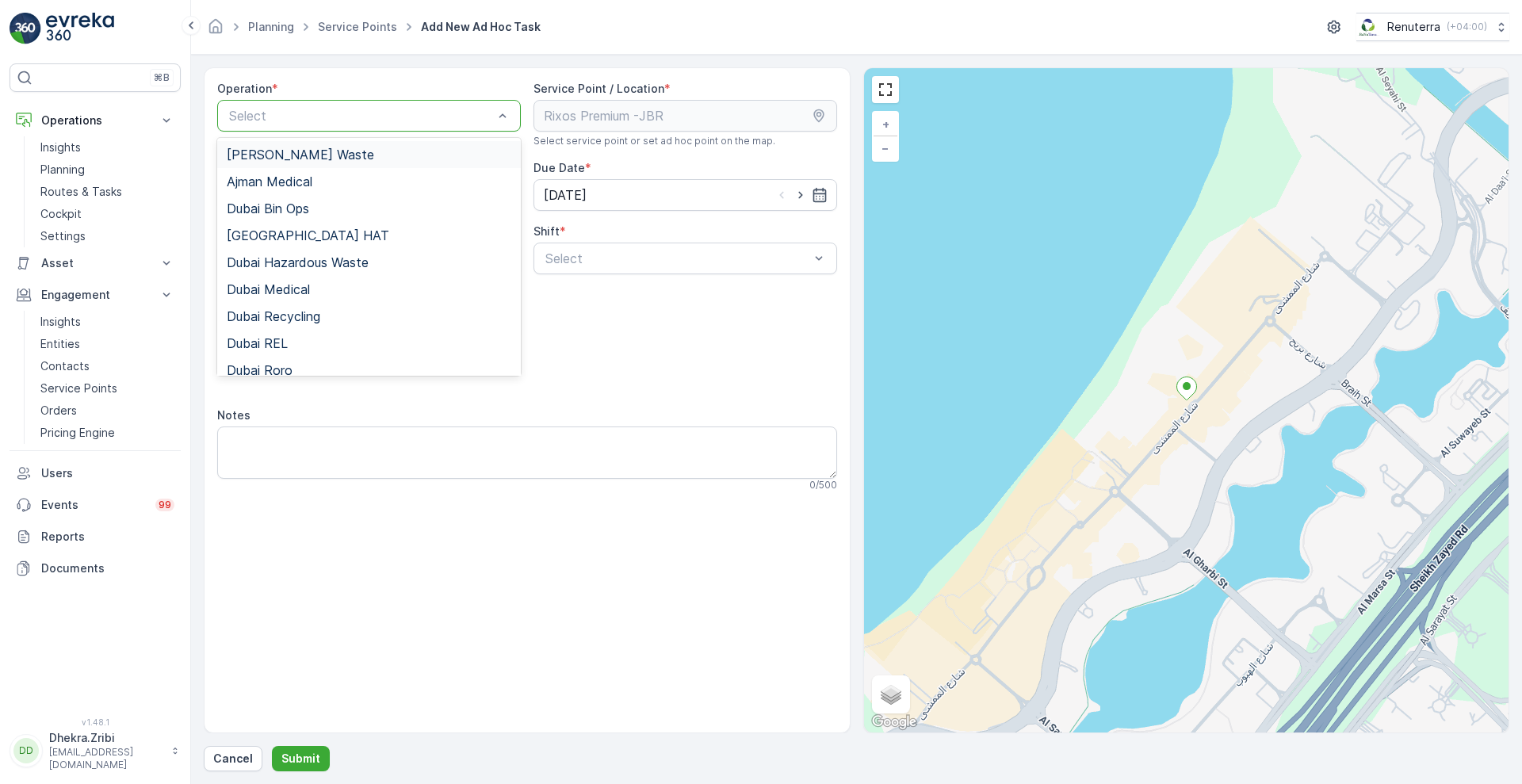
click at [441, 116] on div at bounding box center [361, 116] width 267 height 14
click at [320, 340] on div "Dubai REL" at bounding box center [368, 343] width 285 height 14
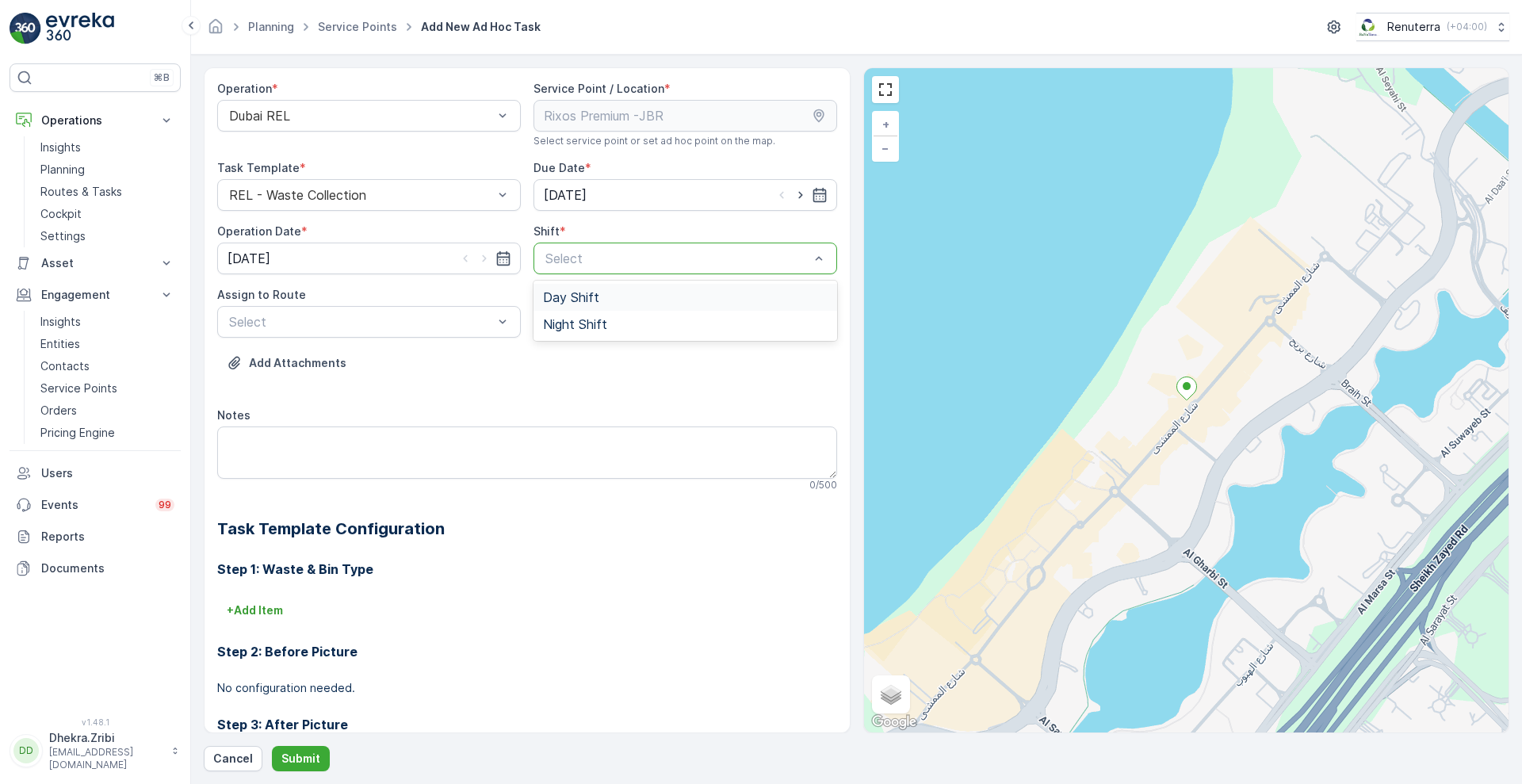
click at [579, 262] on div at bounding box center [677, 258] width 267 height 14
click at [554, 317] on span "Night Shift" at bounding box center [574, 324] width 64 height 14
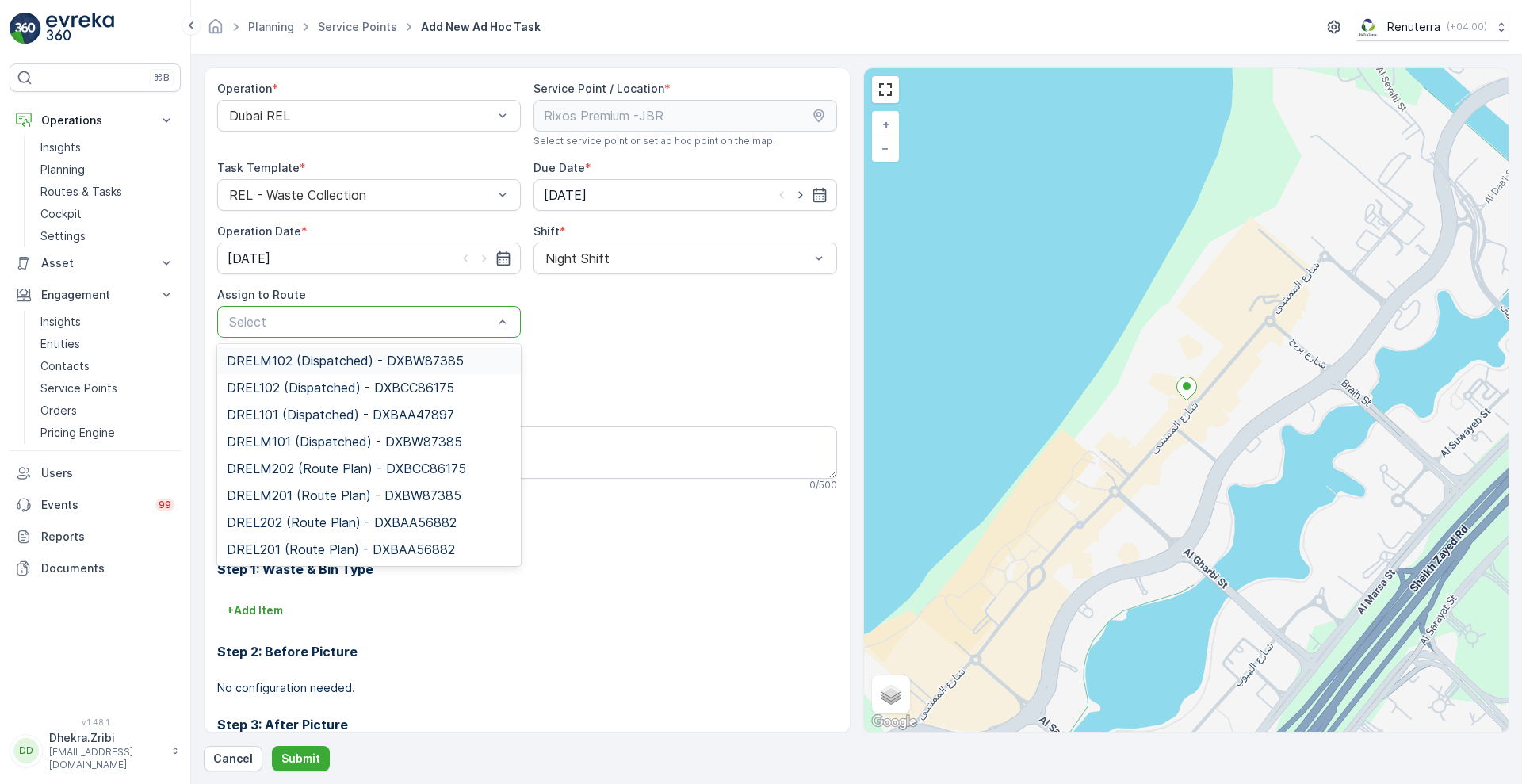
click at [472, 332] on div "Select" at bounding box center [368, 321] width 304 height 31
click at [372, 497] on span "DRELM201 (Route Plan) - DXBW87385" at bounding box center [344, 495] width 235 height 14
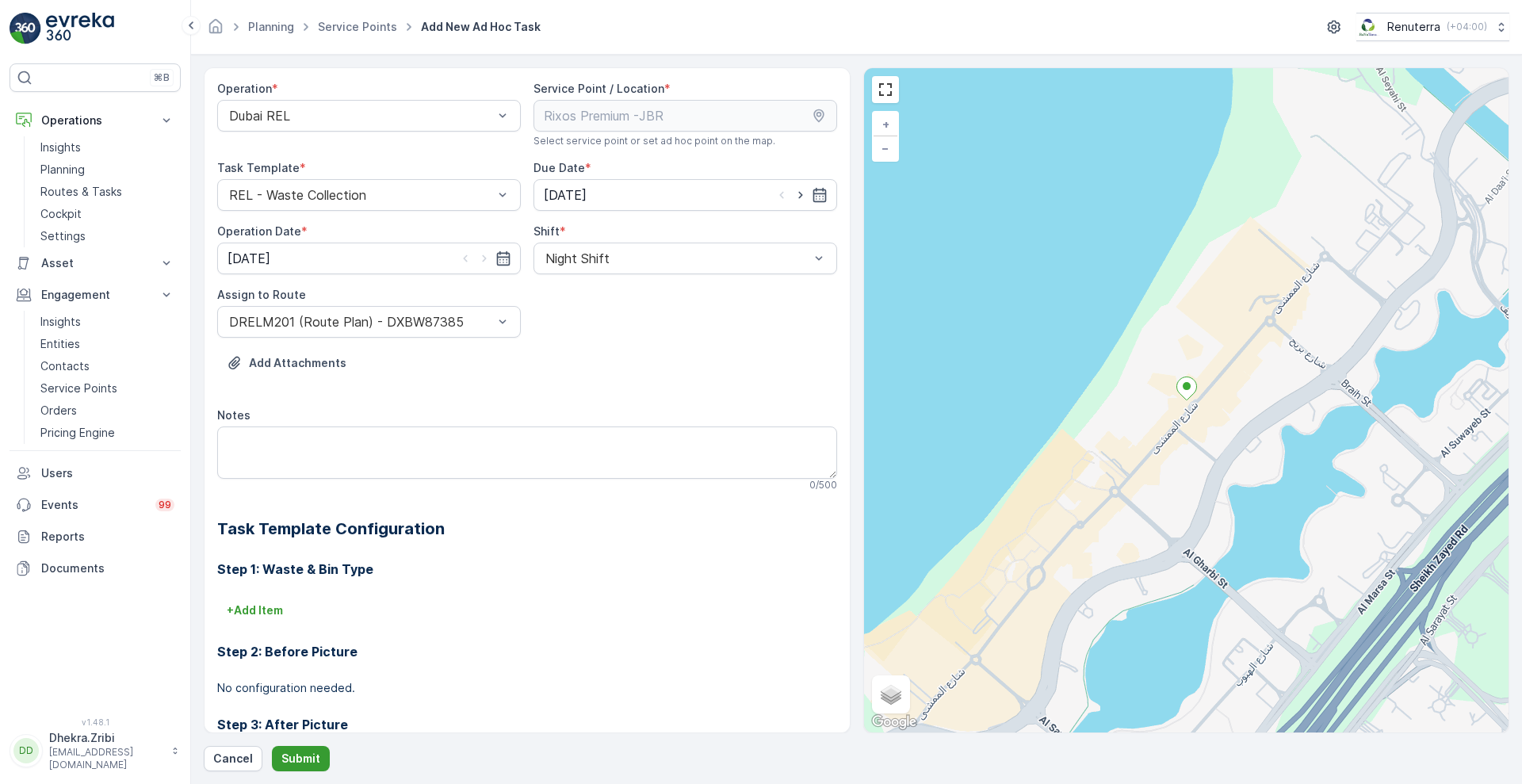
click at [298, 758] on p "Submit" at bounding box center [301, 758] width 39 height 16
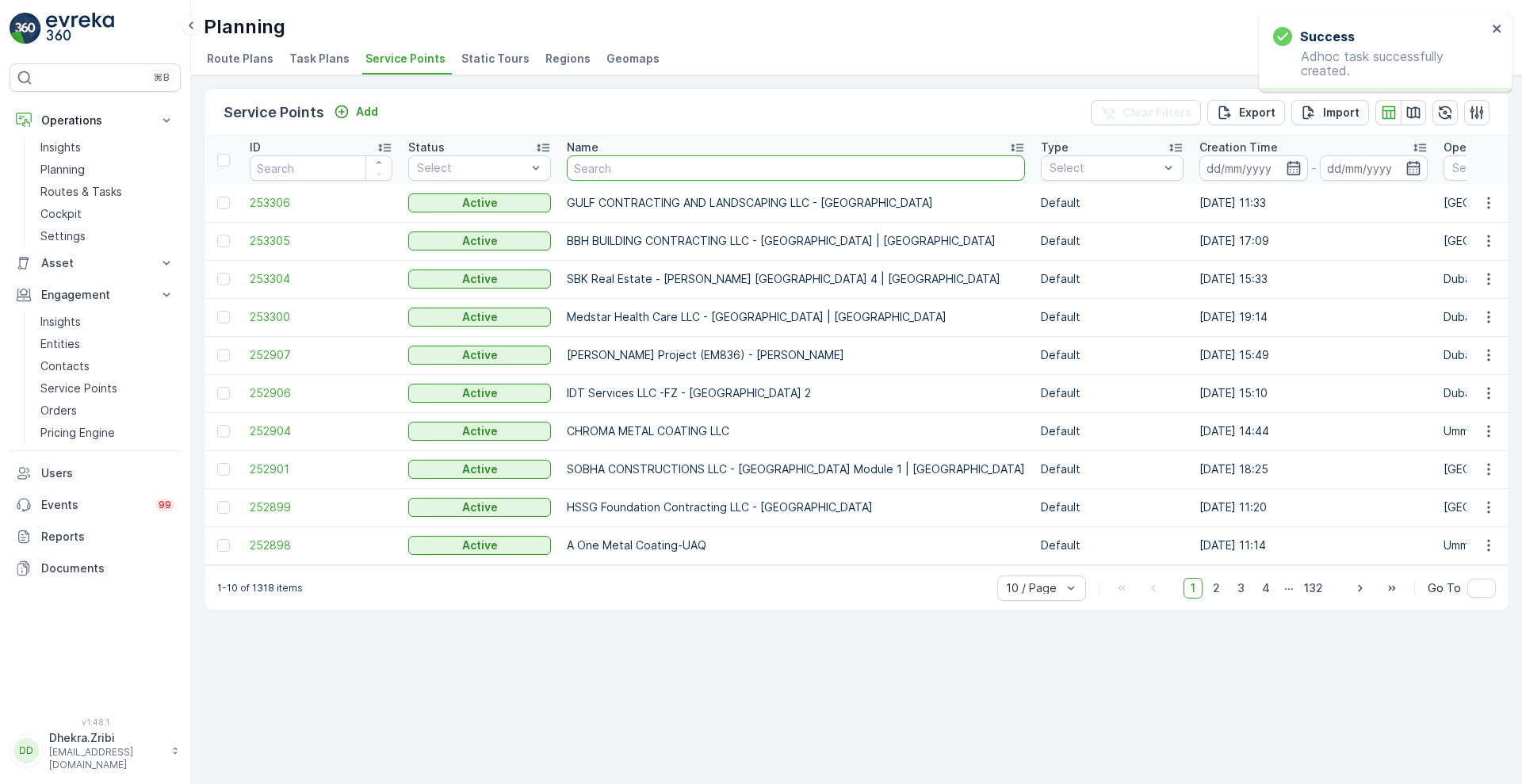
click at [614, 171] on input "text" at bounding box center [795, 168] width 459 height 26
type input "rixos"
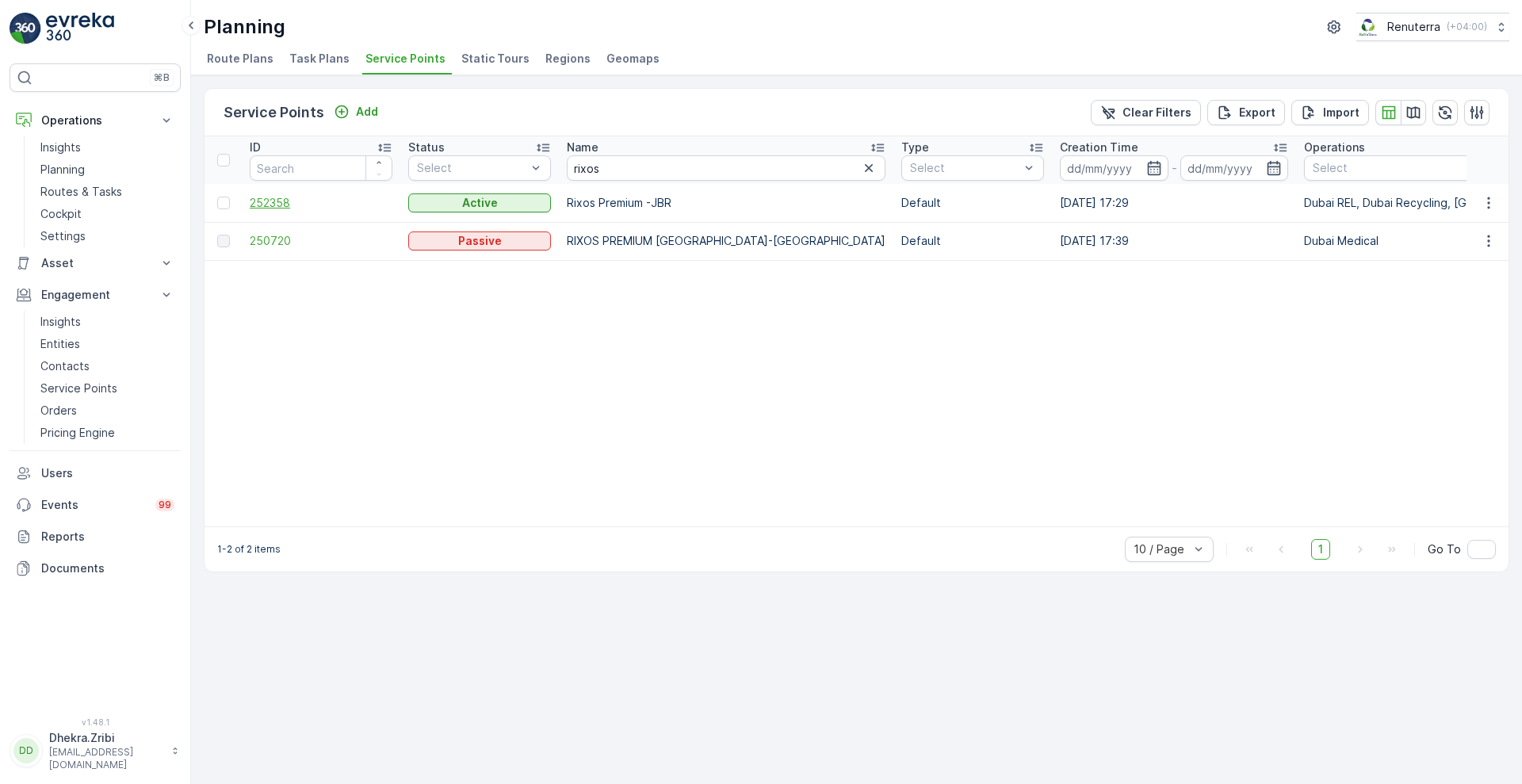
click at [271, 203] on span "252358" at bounding box center [322, 202] width 143 height 16
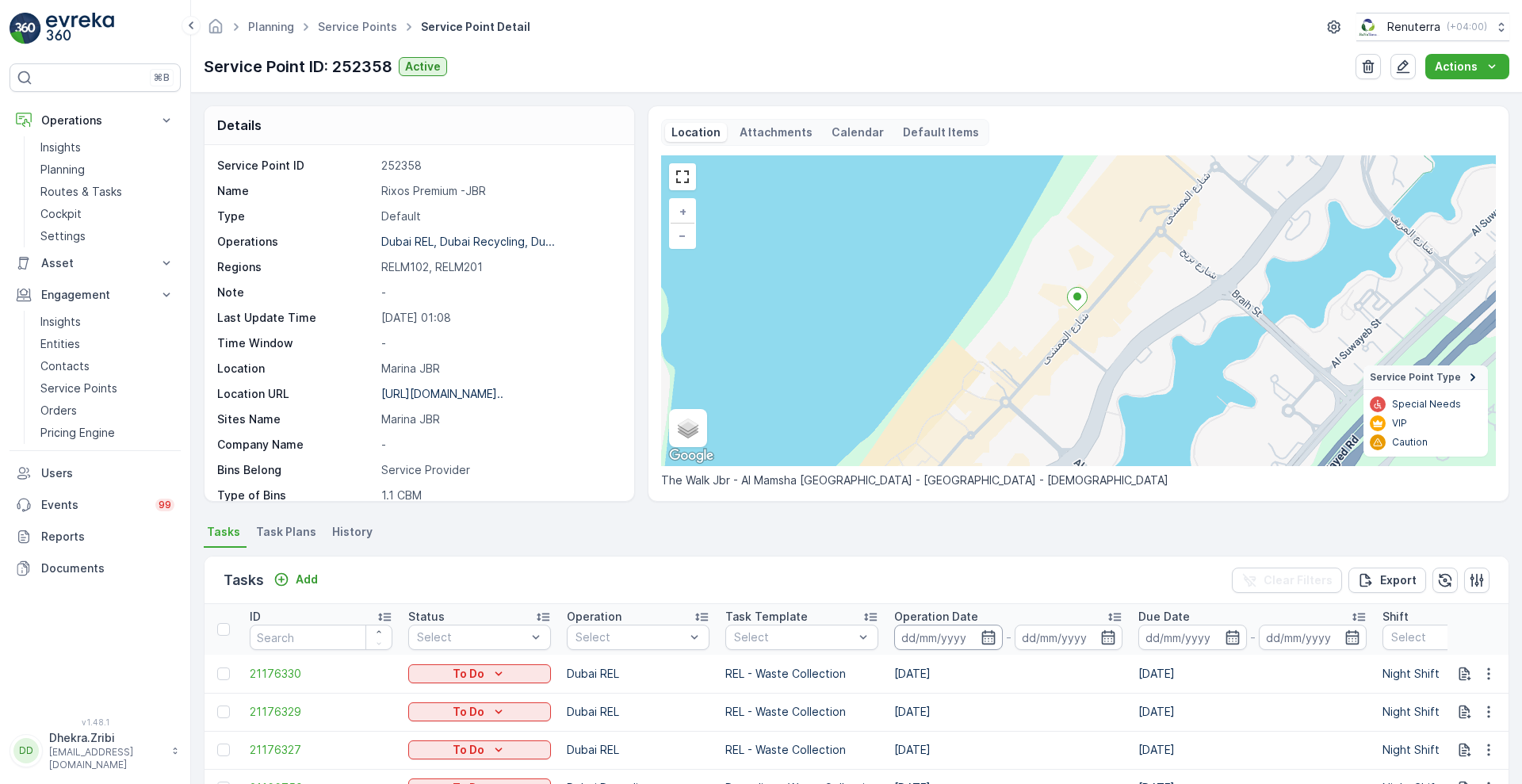
click at [988, 645] on input at bounding box center [949, 637] width 109 height 26
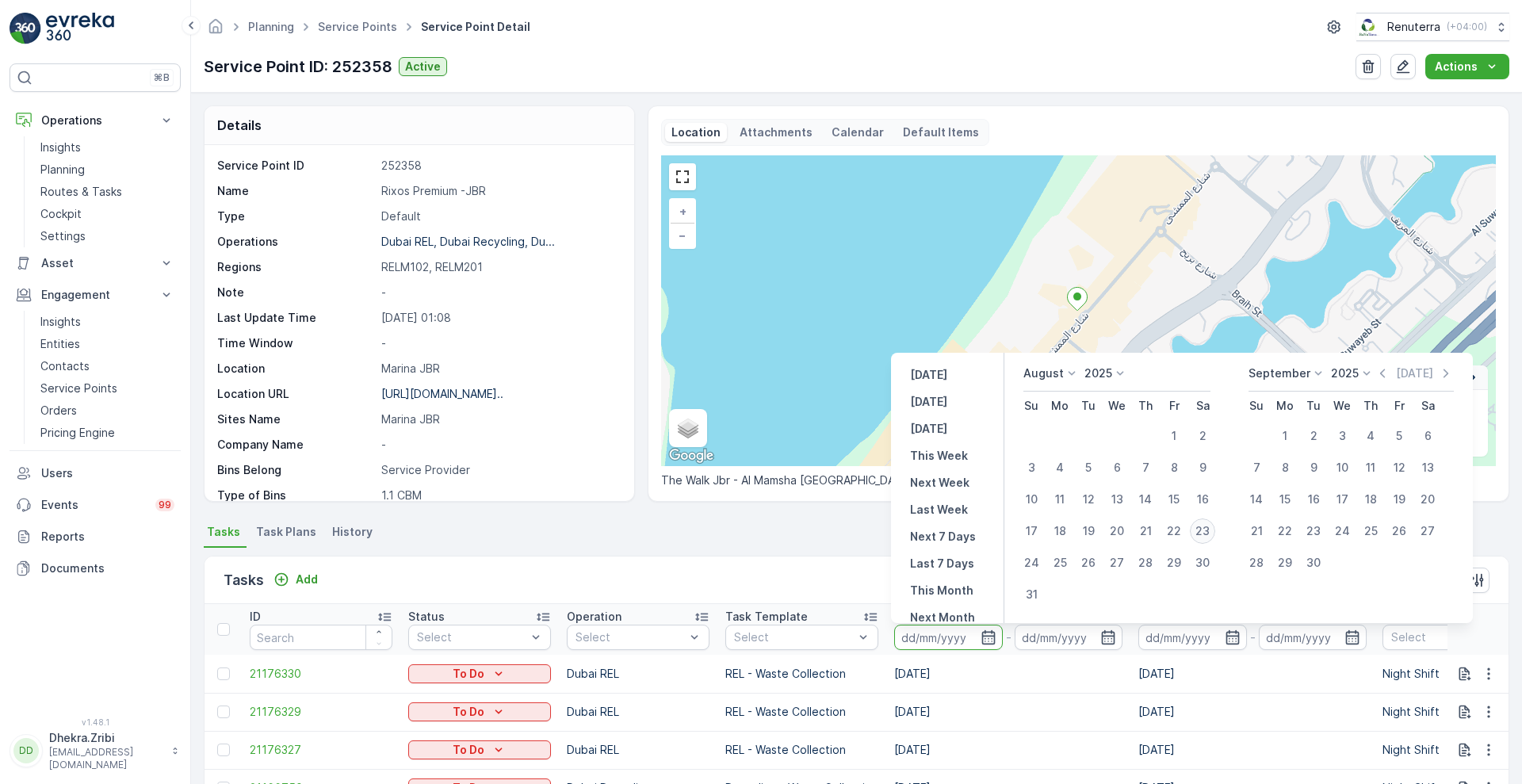
click at [1200, 532] on div "23" at bounding box center [1203, 531] width 26 height 26
type input "[DATE]"
click at [1200, 532] on div "23" at bounding box center [1203, 531] width 26 height 26
type input "[DATE]"
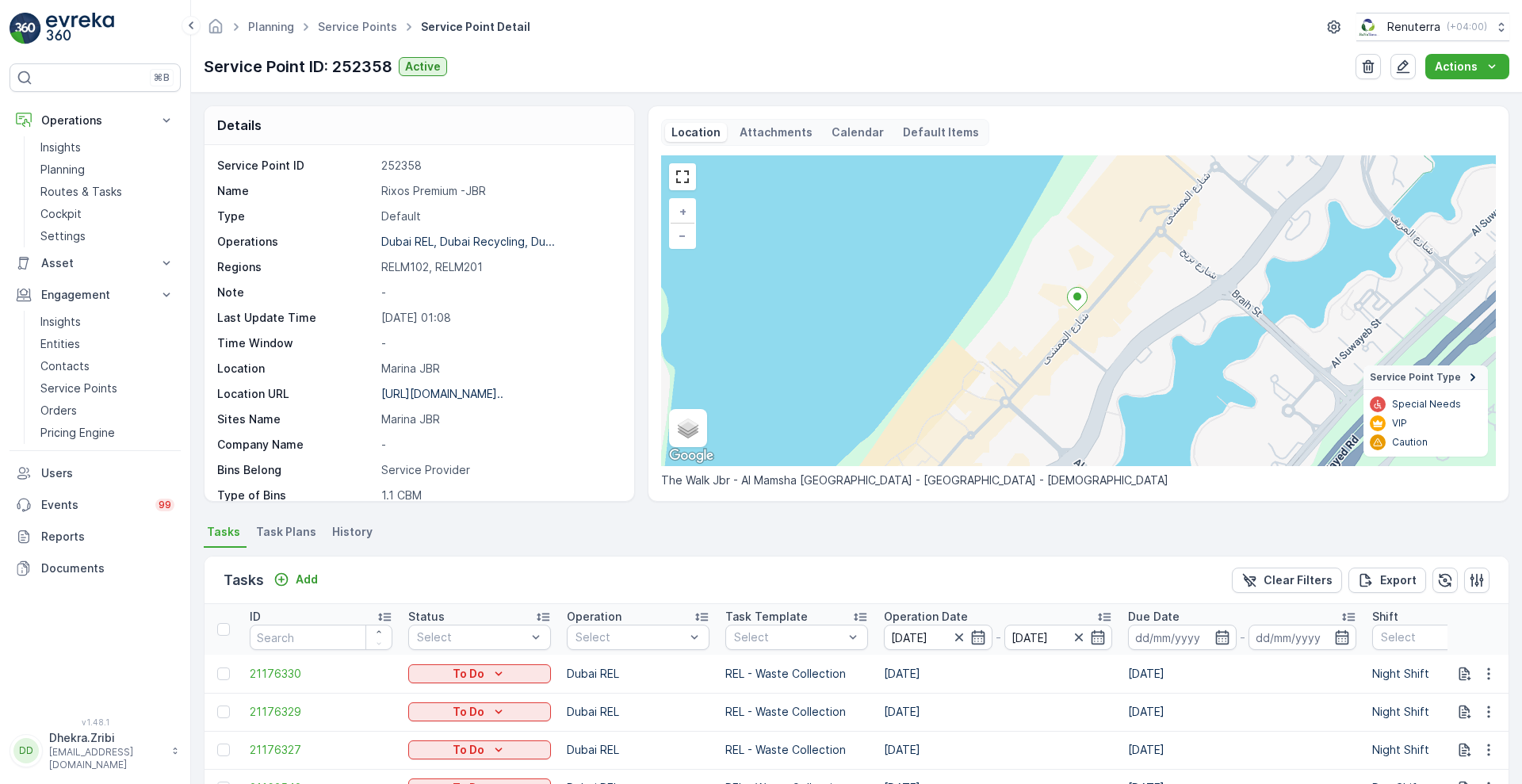
scroll to position [307, 0]
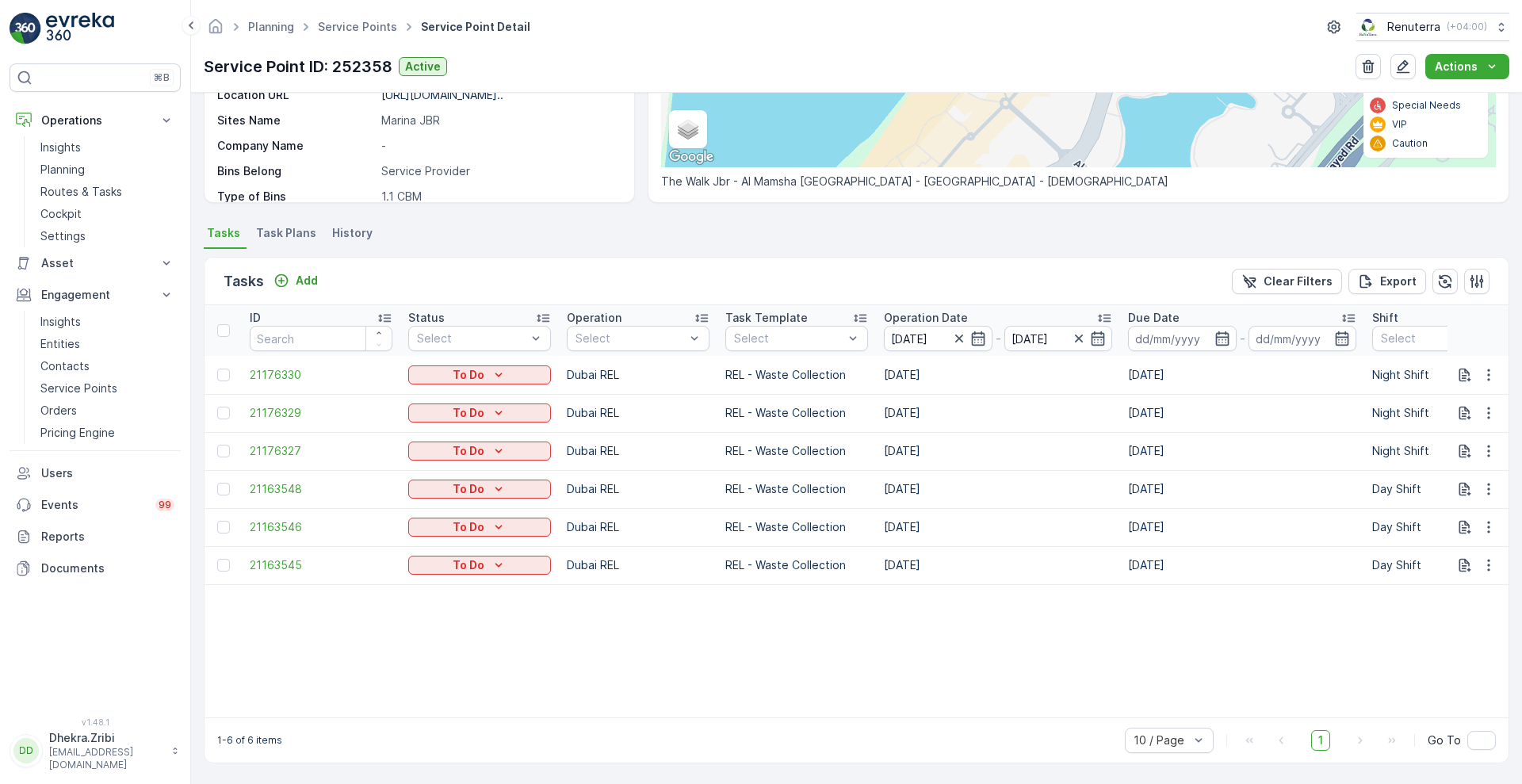
click at [290, 225] on span "Task Plans" at bounding box center [286, 233] width 60 height 16
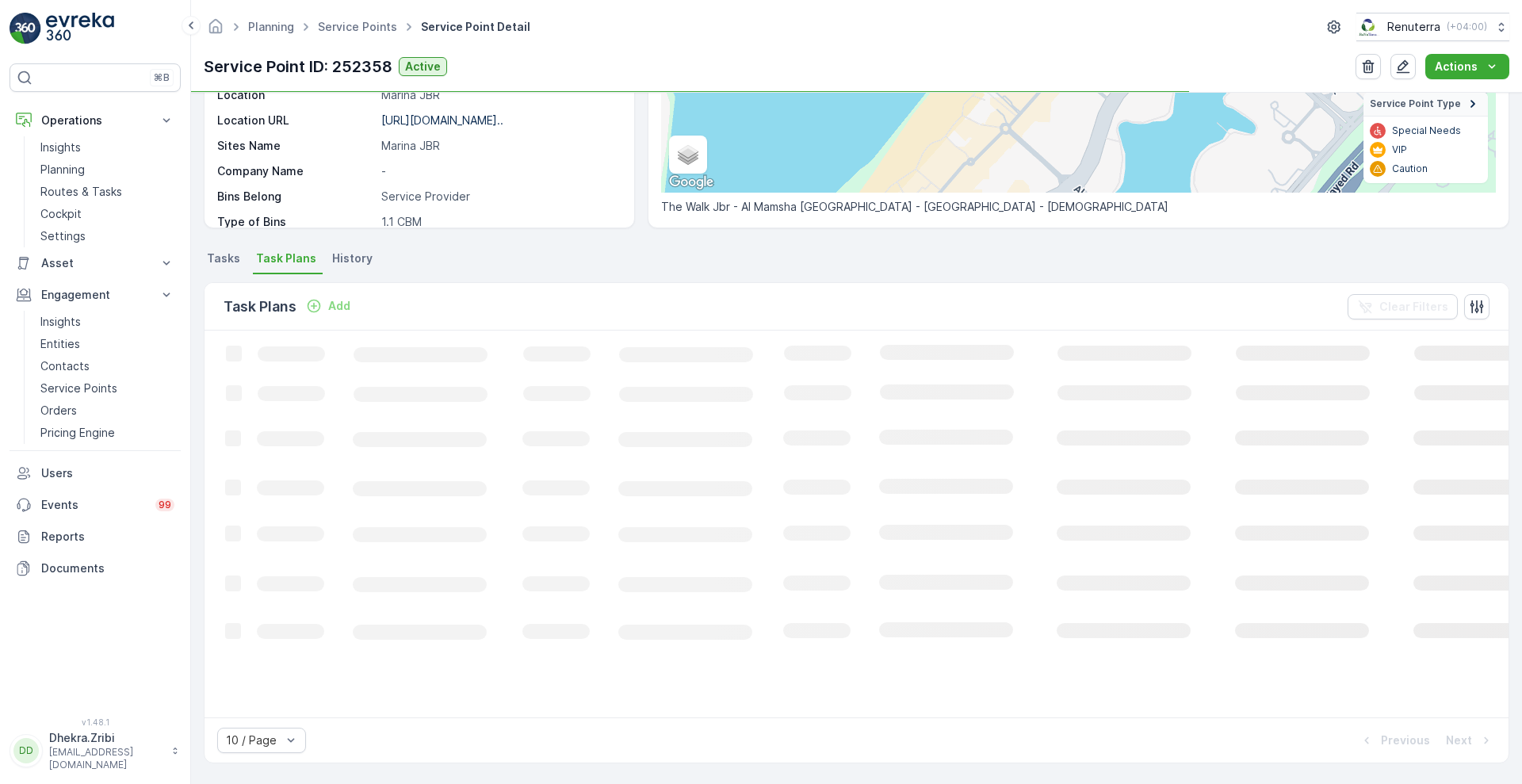
scroll to position [273, 0]
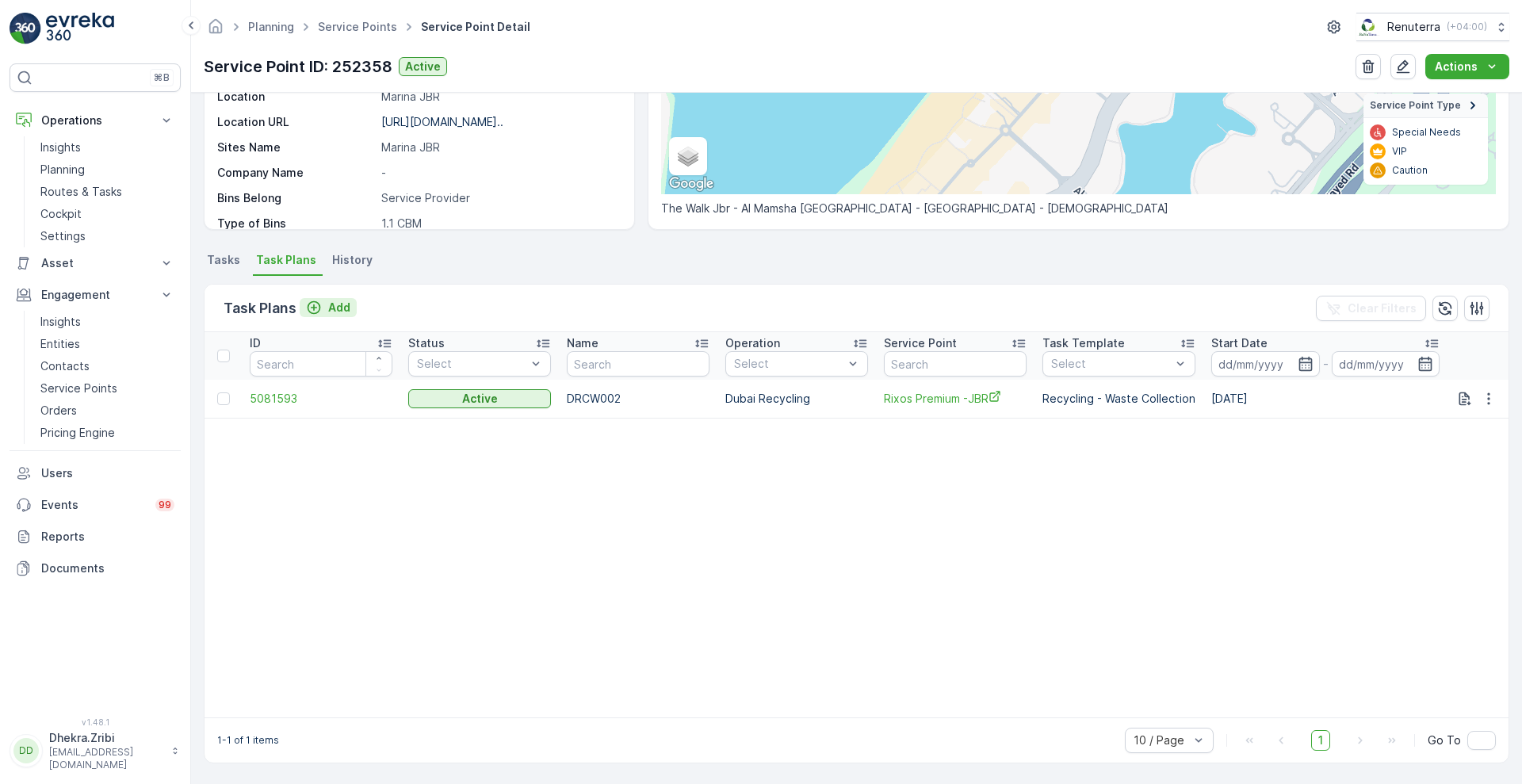
click at [331, 308] on p "Add" at bounding box center [339, 307] width 22 height 16
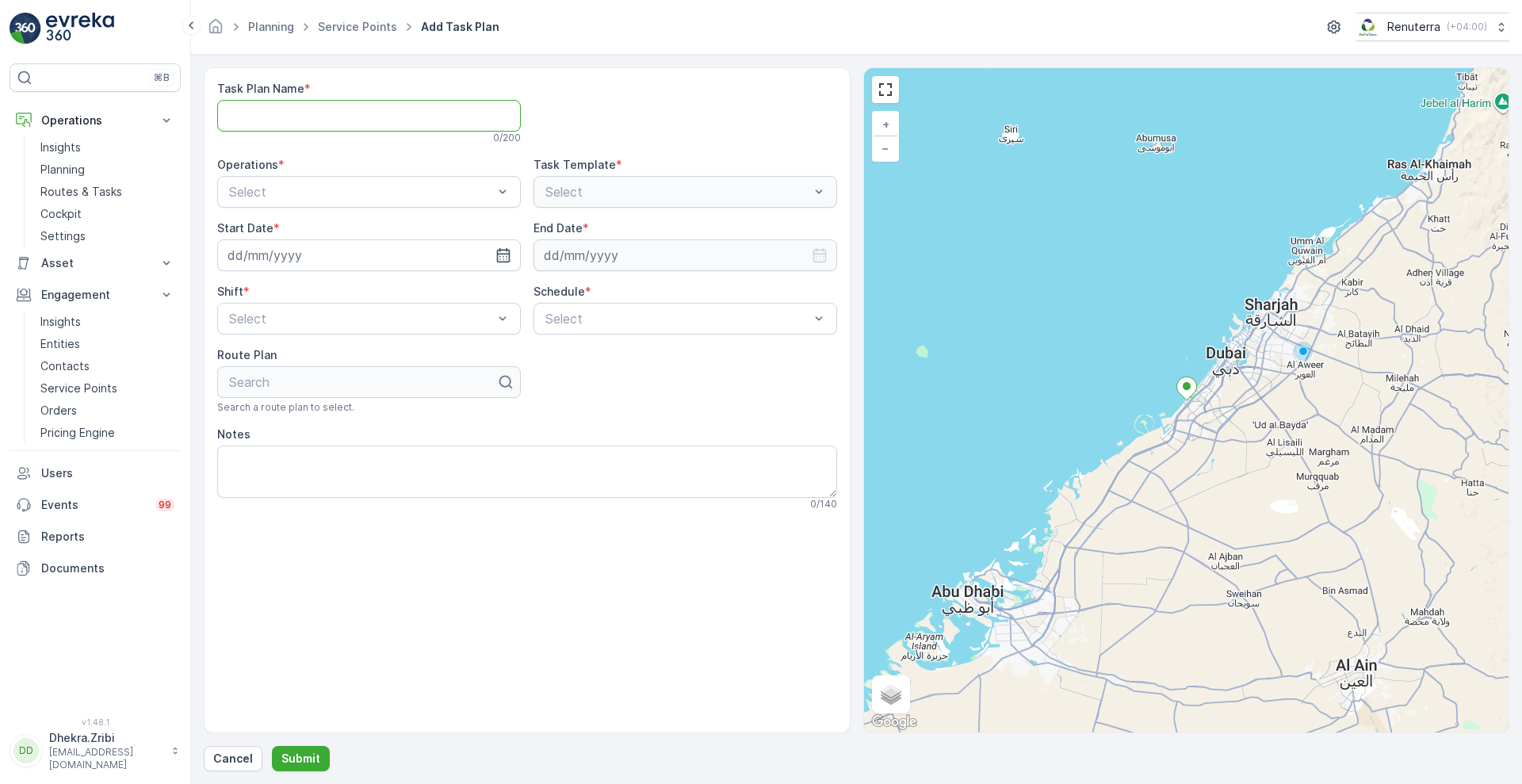
click at [415, 128] on Name "Task Plan Name" at bounding box center [368, 115] width 304 height 31
click at [415, 128] on Name "relm003" at bounding box center [368, 115] width 304 height 31
type Name "r"
type Name "RELM003"
click at [379, 198] on div at bounding box center [361, 191] width 267 height 14
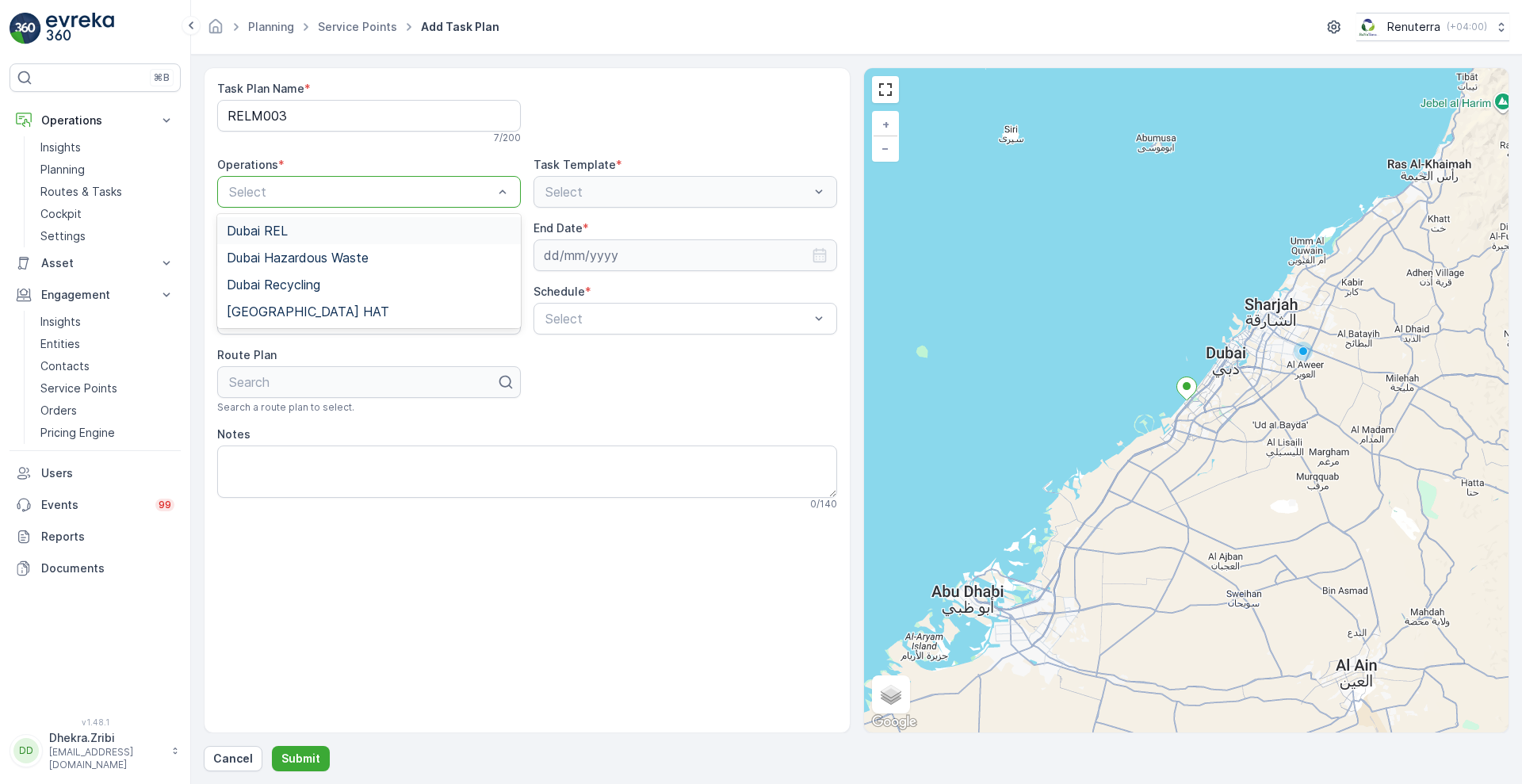
click at [344, 232] on div "Dubai REL" at bounding box center [368, 230] width 285 height 14
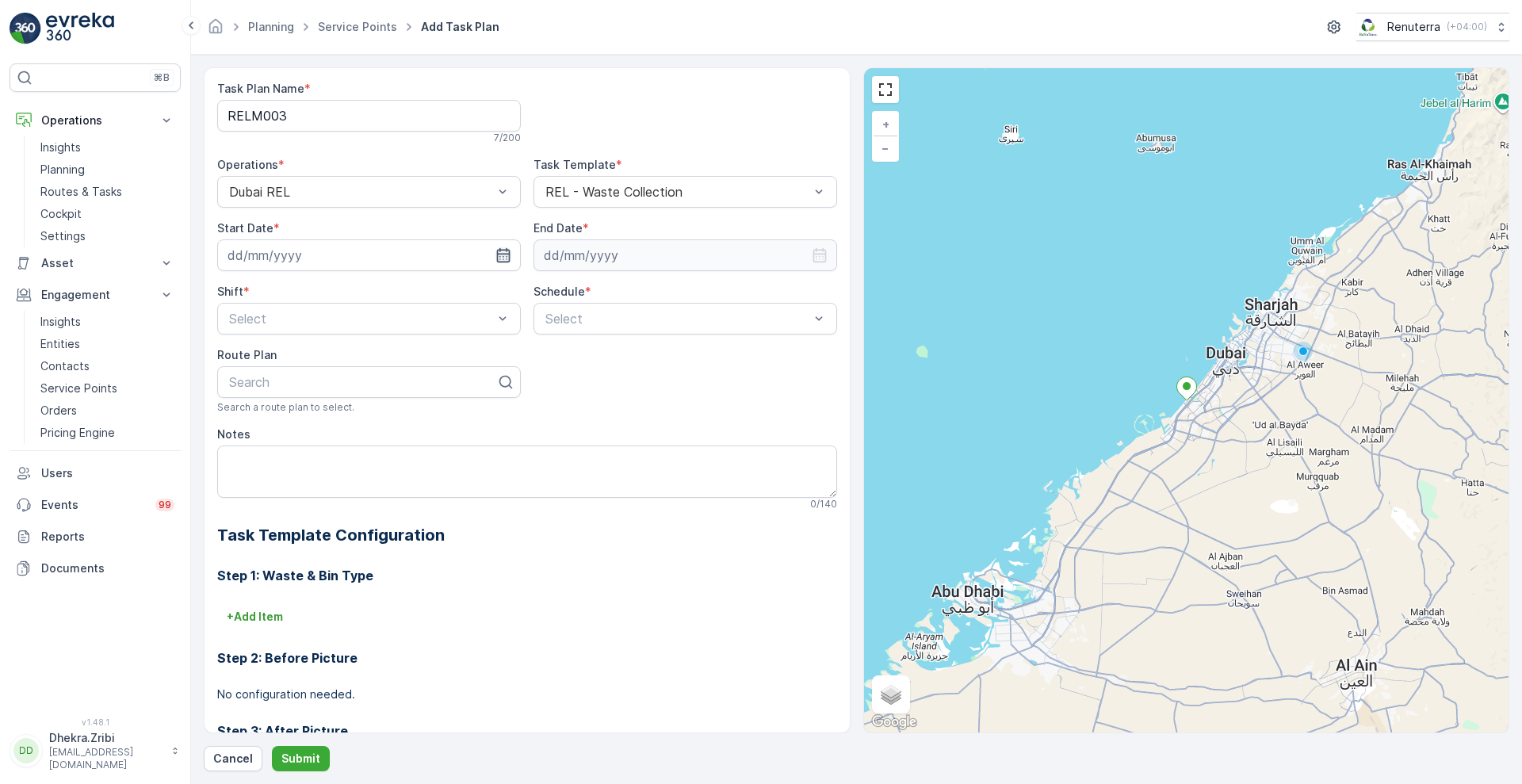
click at [495, 250] on icon "button" at bounding box center [503, 255] width 16 height 16
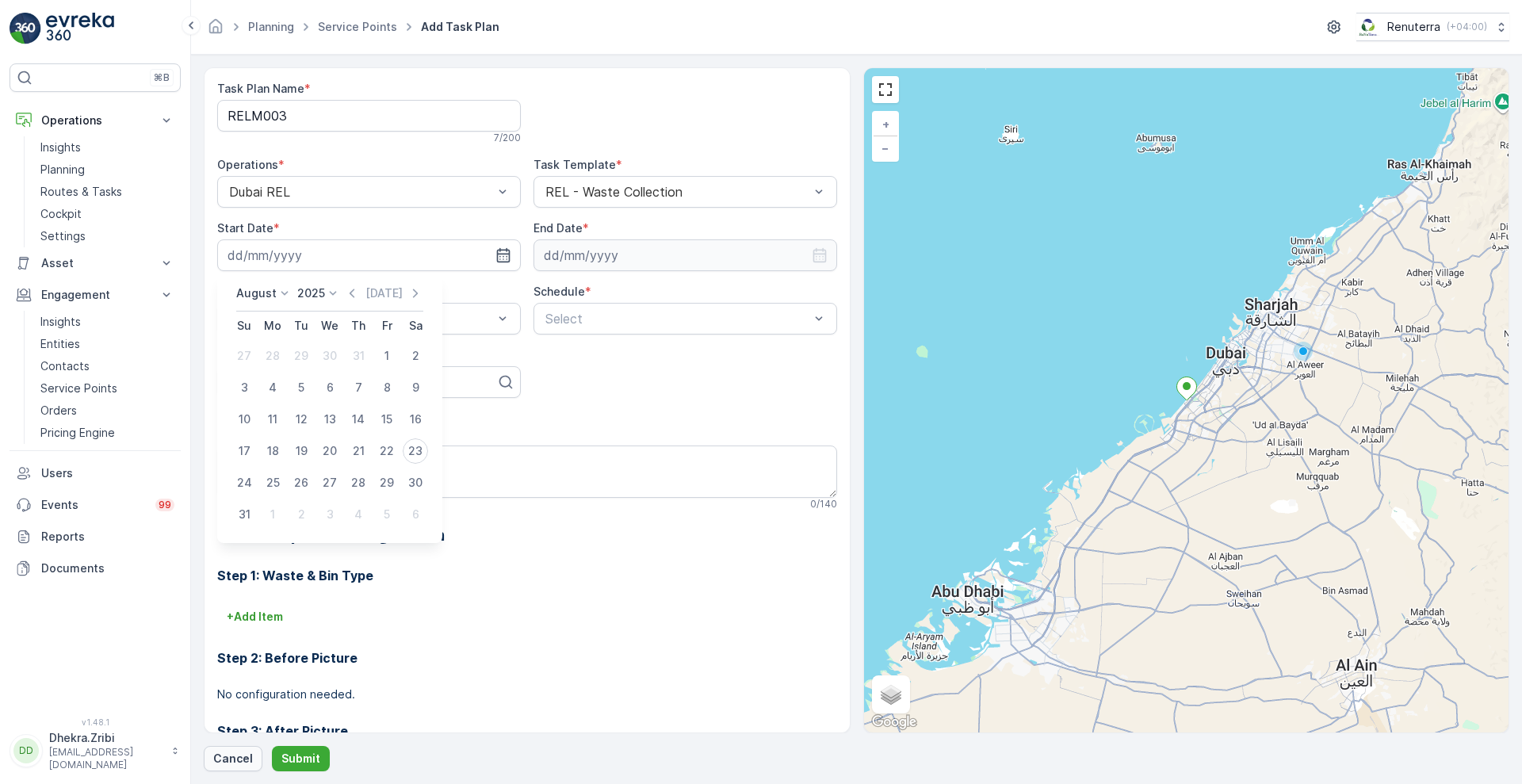
click at [237, 755] on p "Cancel" at bounding box center [233, 758] width 40 height 16
